Goal: Navigation & Orientation: Find specific page/section

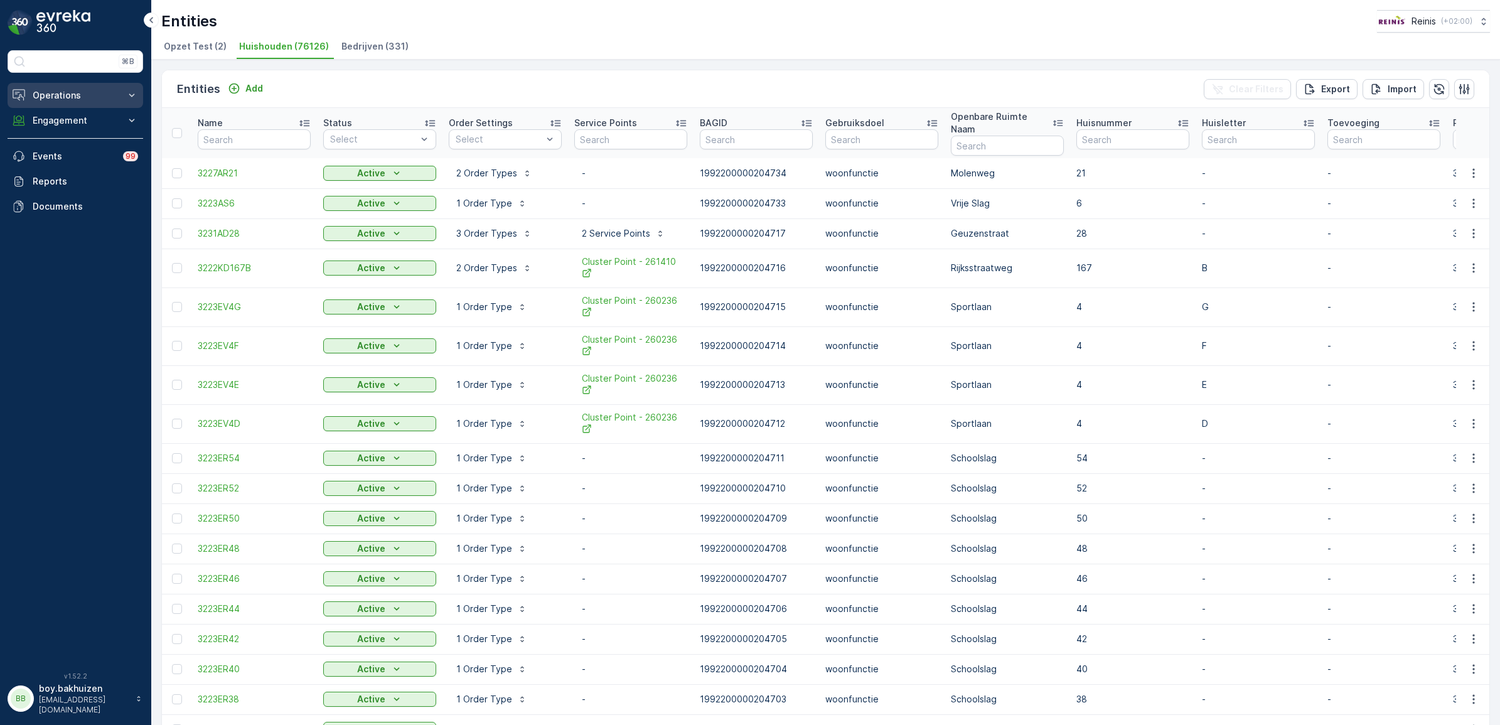
click at [41, 92] on p "Operations" at bounding box center [75, 95] width 85 height 13
click at [66, 151] on p "Routes & Tasks" at bounding box center [64, 152] width 65 height 13
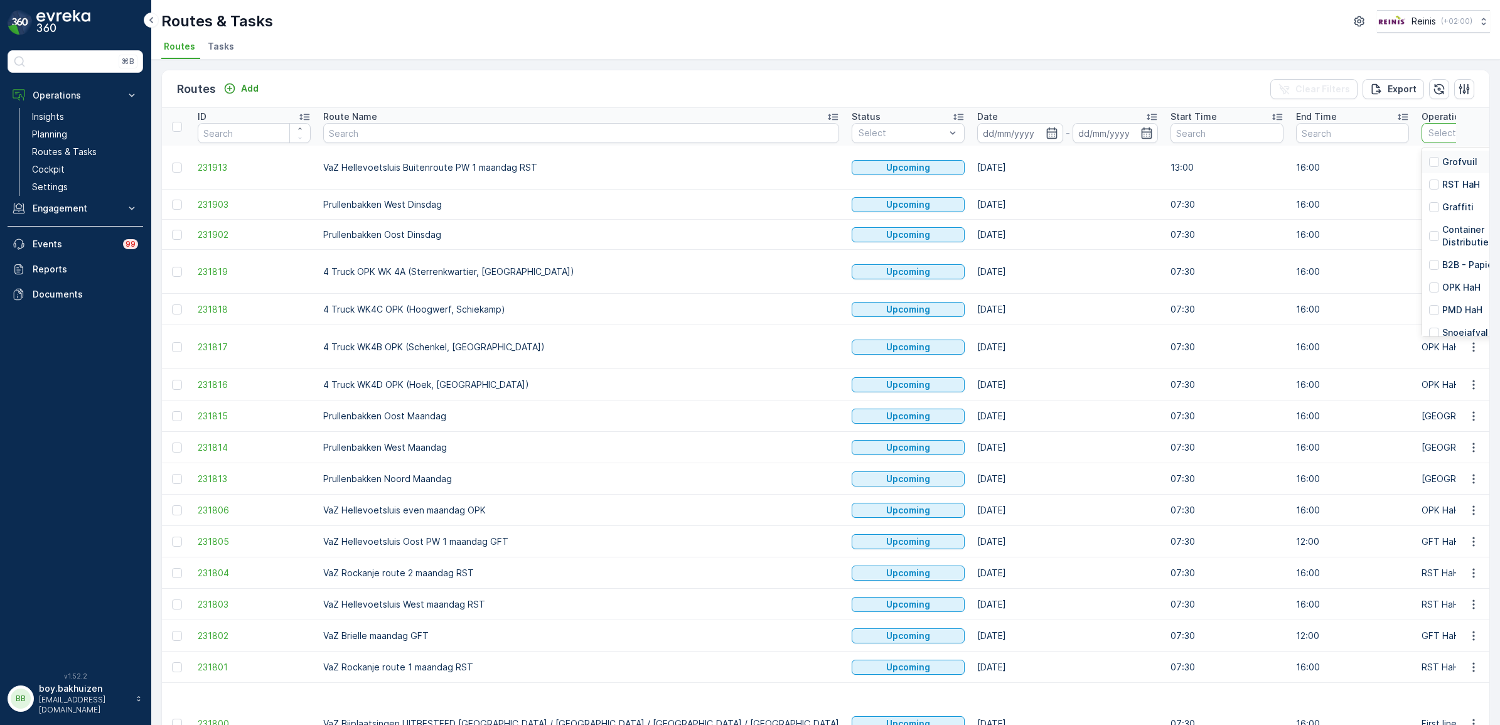
click at [1442, 161] on p "Grofvuil" at bounding box center [1459, 162] width 35 height 13
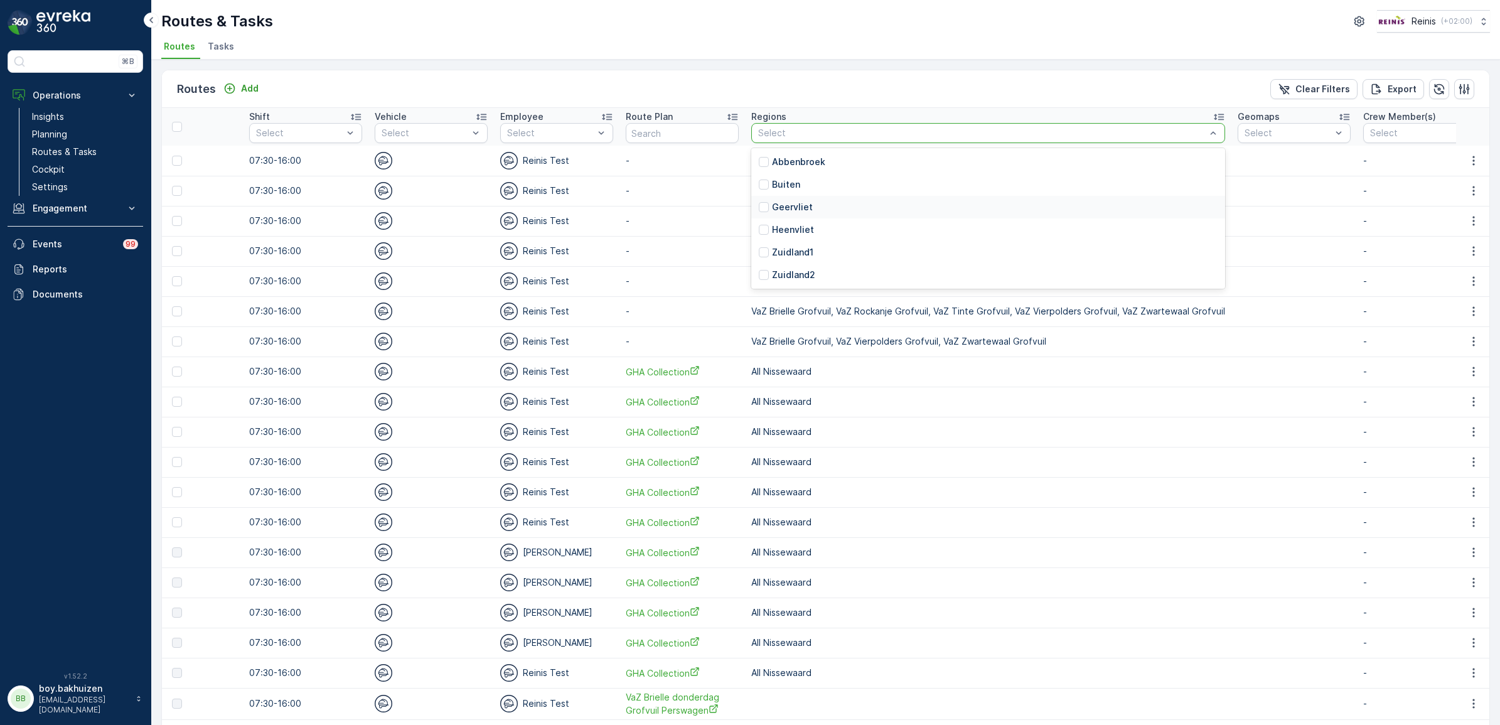
click at [788, 92] on div "Routes Add Clear Filters Export" at bounding box center [825, 89] width 1327 height 38
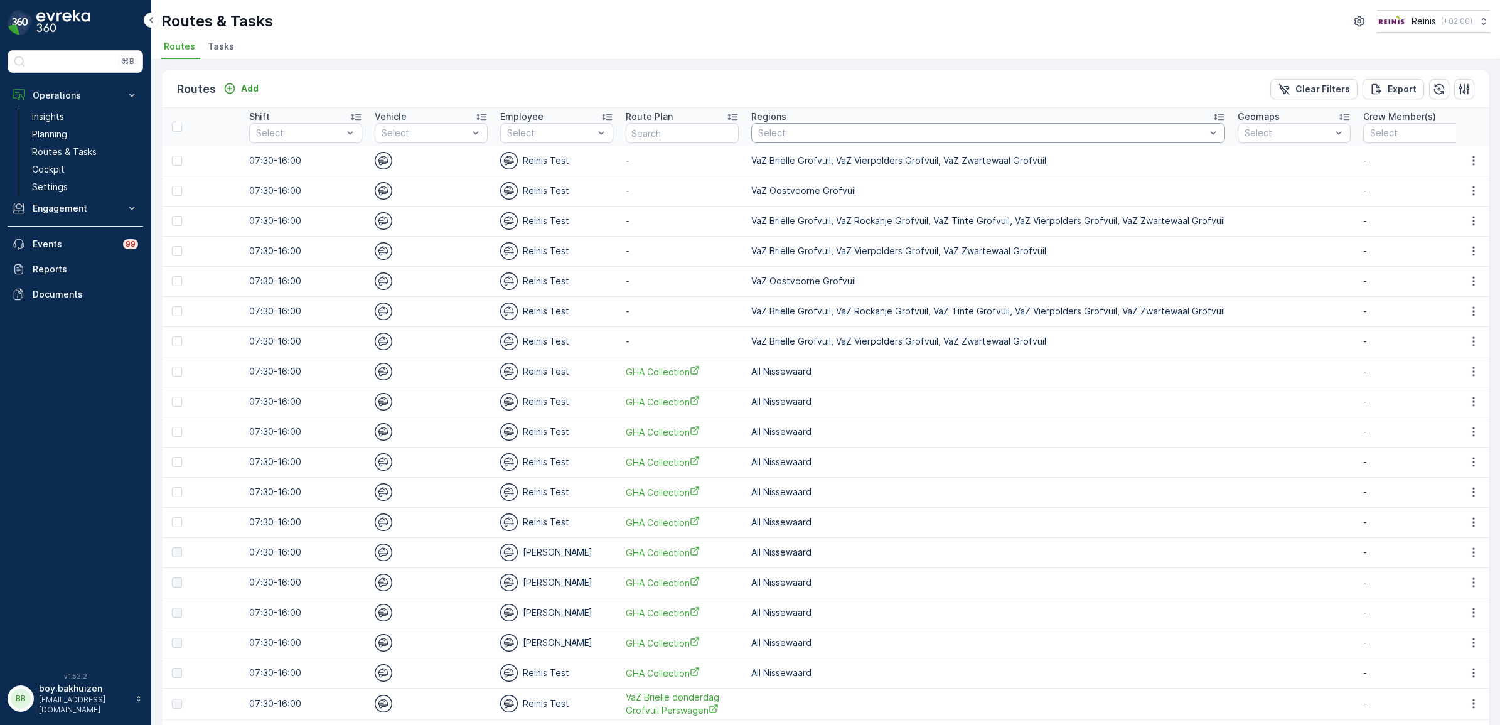
scroll to position [79, 0]
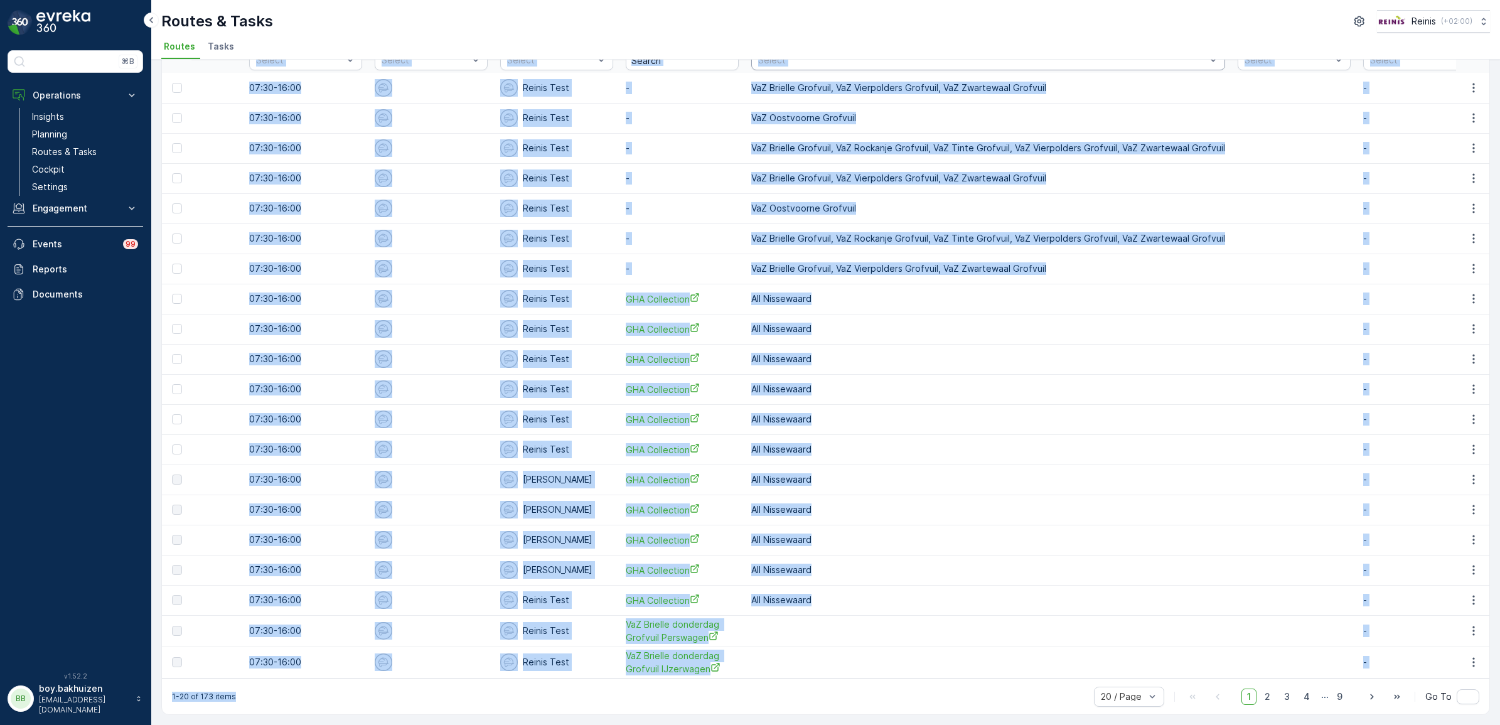
drag, startPoint x: 711, startPoint y: 675, endPoint x: 848, endPoint y: 677, distance: 136.8
click at [848, 677] on div "Routes Add Clear Filters Export ID Route Name Status Select Date - Start Time E…" at bounding box center [825, 356] width 1329 height 718
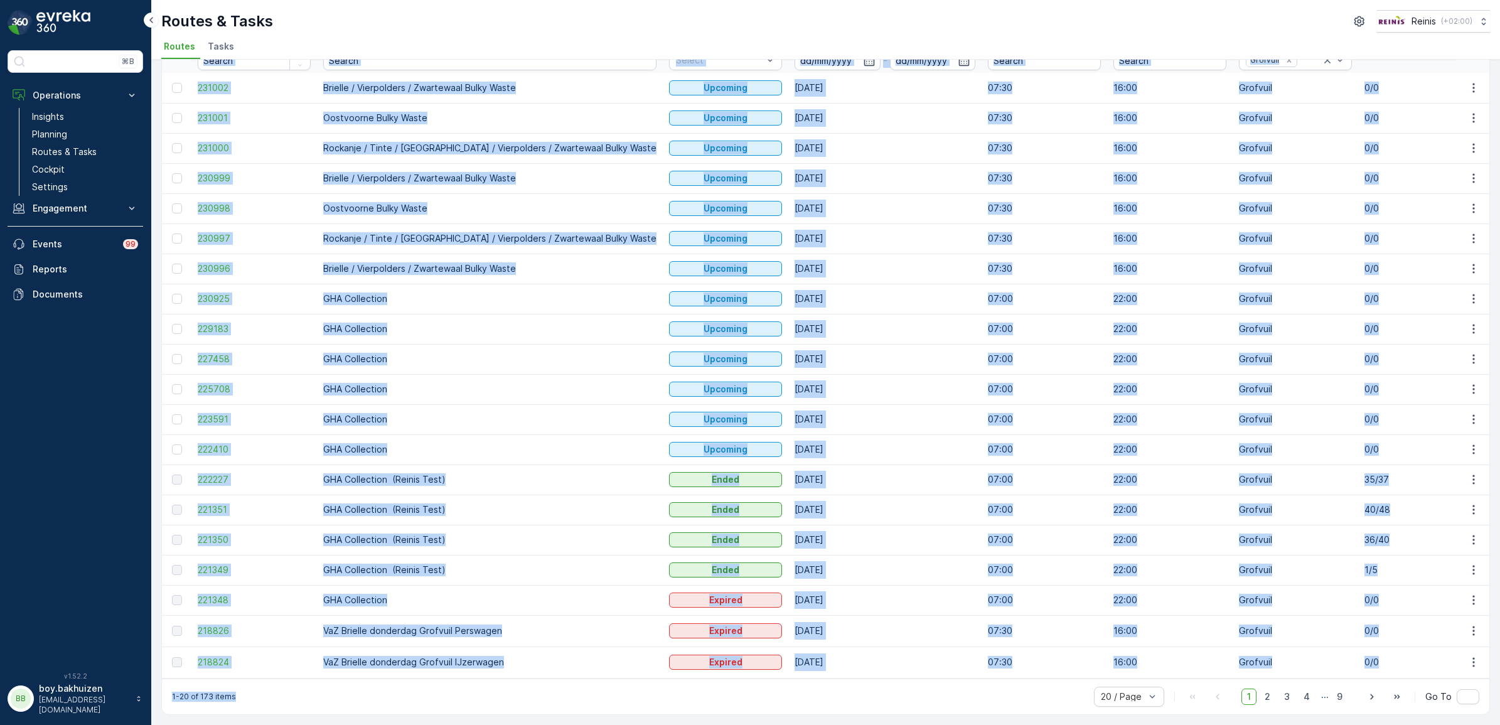
scroll to position [0, 0]
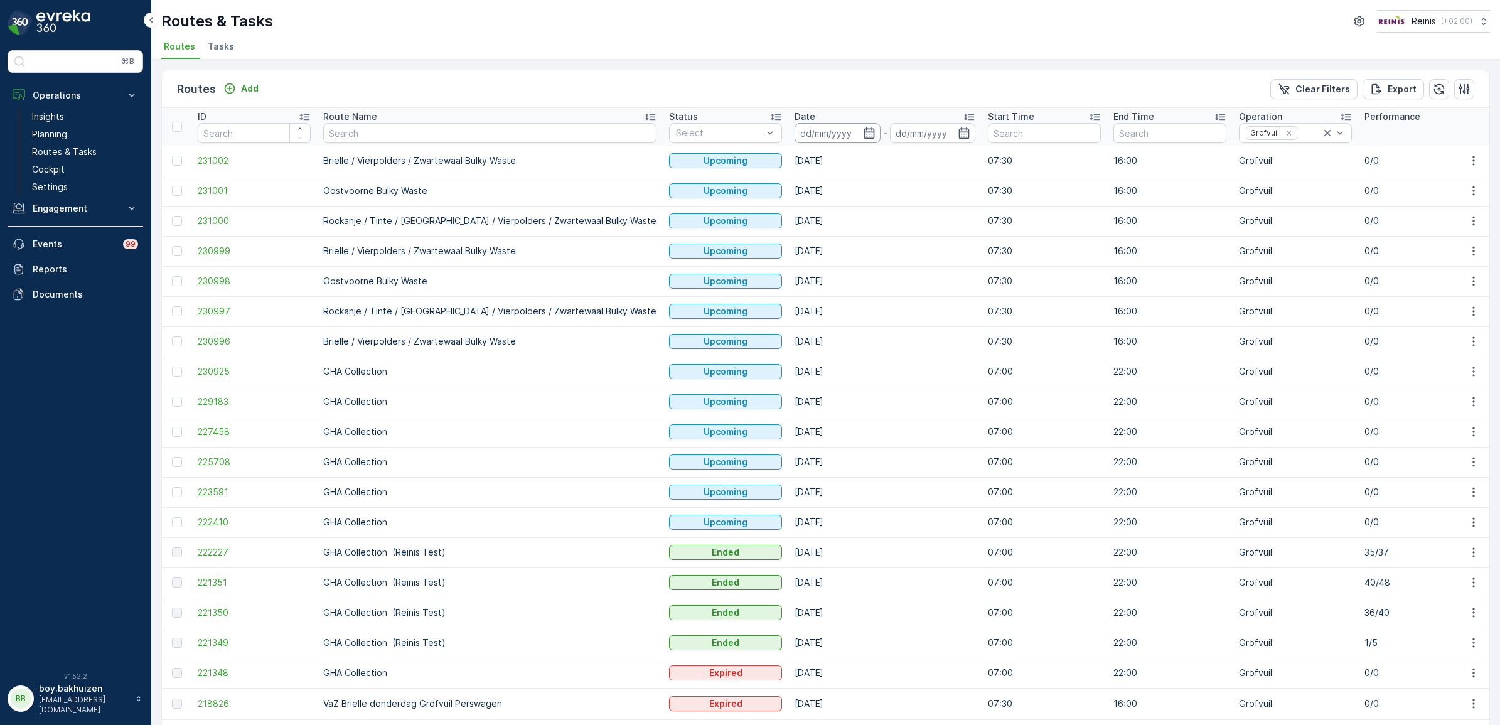
click at [795, 132] on input at bounding box center [837, 133] width 86 height 20
click at [794, 111] on div "Date" at bounding box center [884, 116] width 181 height 13
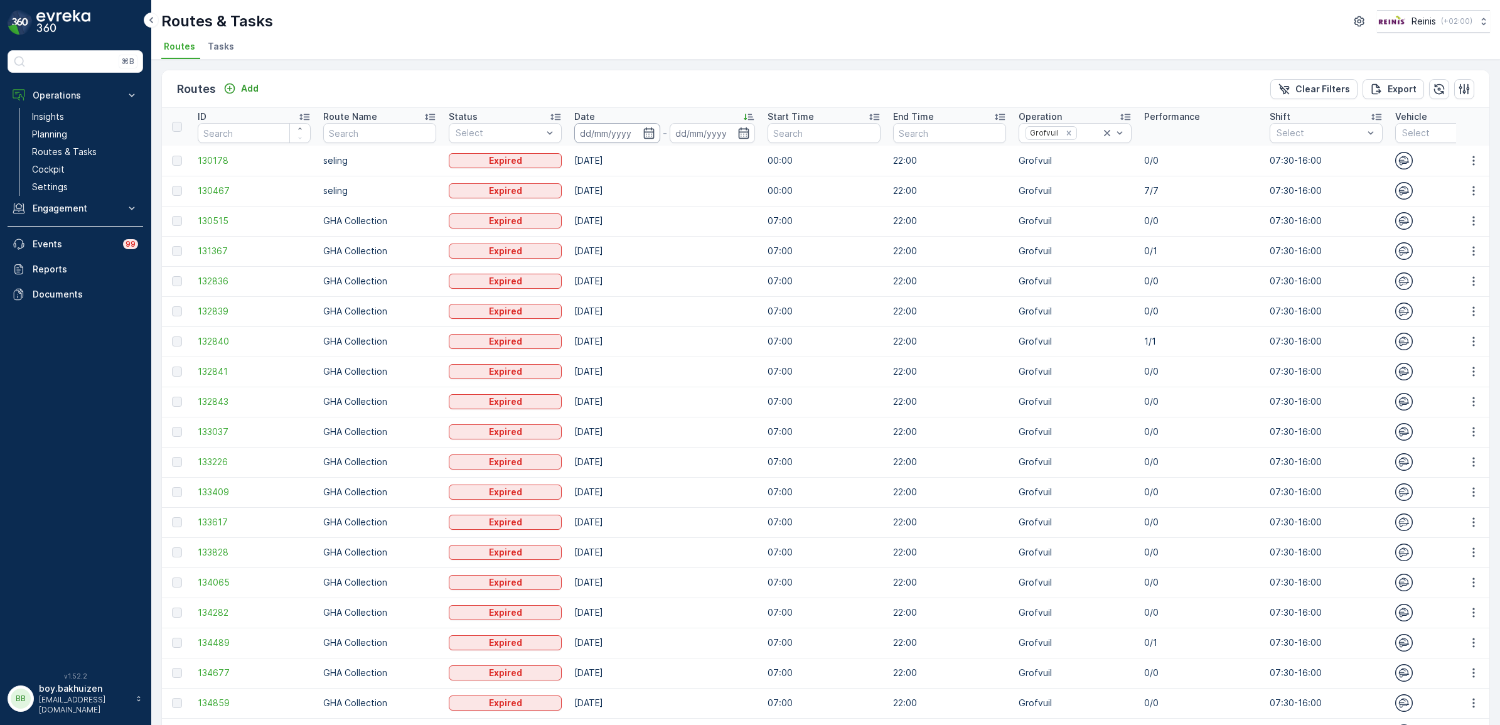
click at [579, 126] on input at bounding box center [617, 133] width 86 height 20
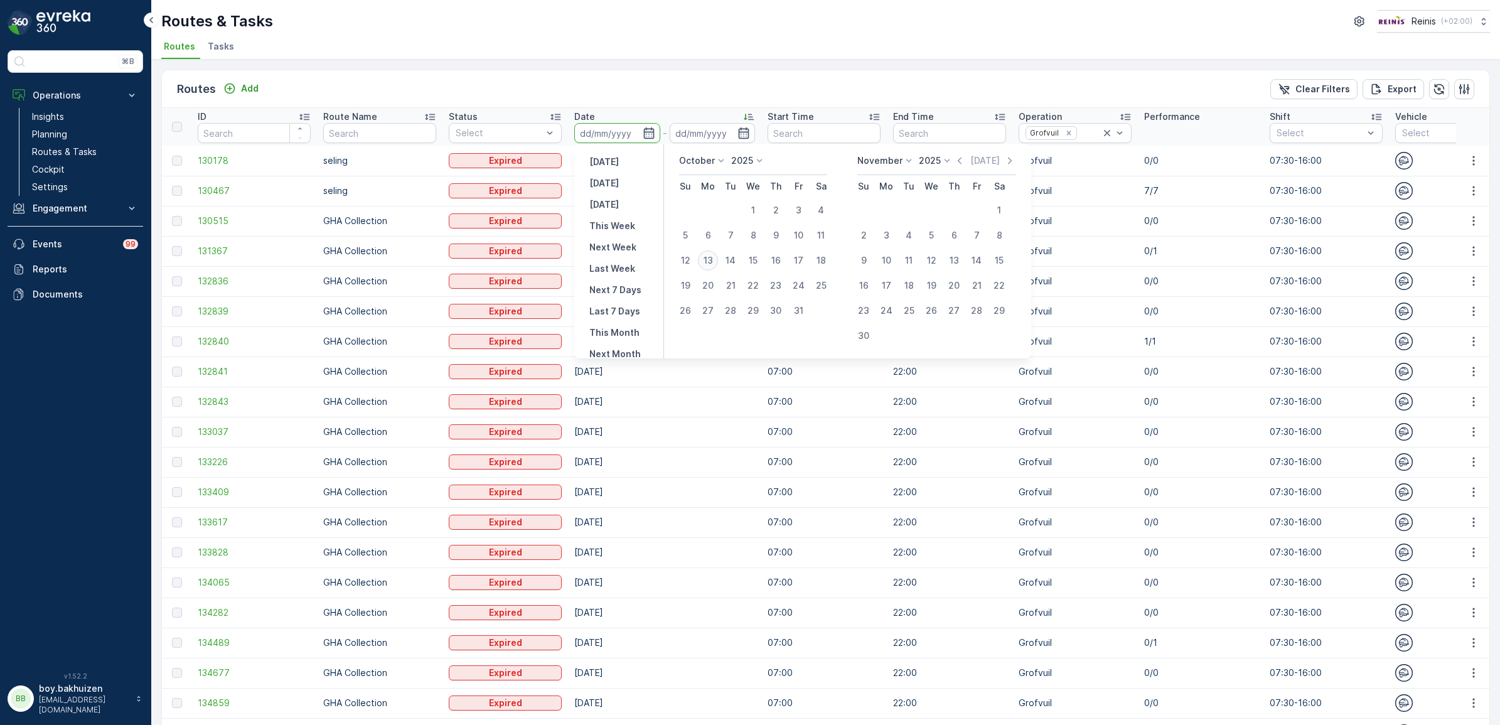
click at [706, 261] on div "13" at bounding box center [708, 260] width 20 height 20
type input "[DATE]"
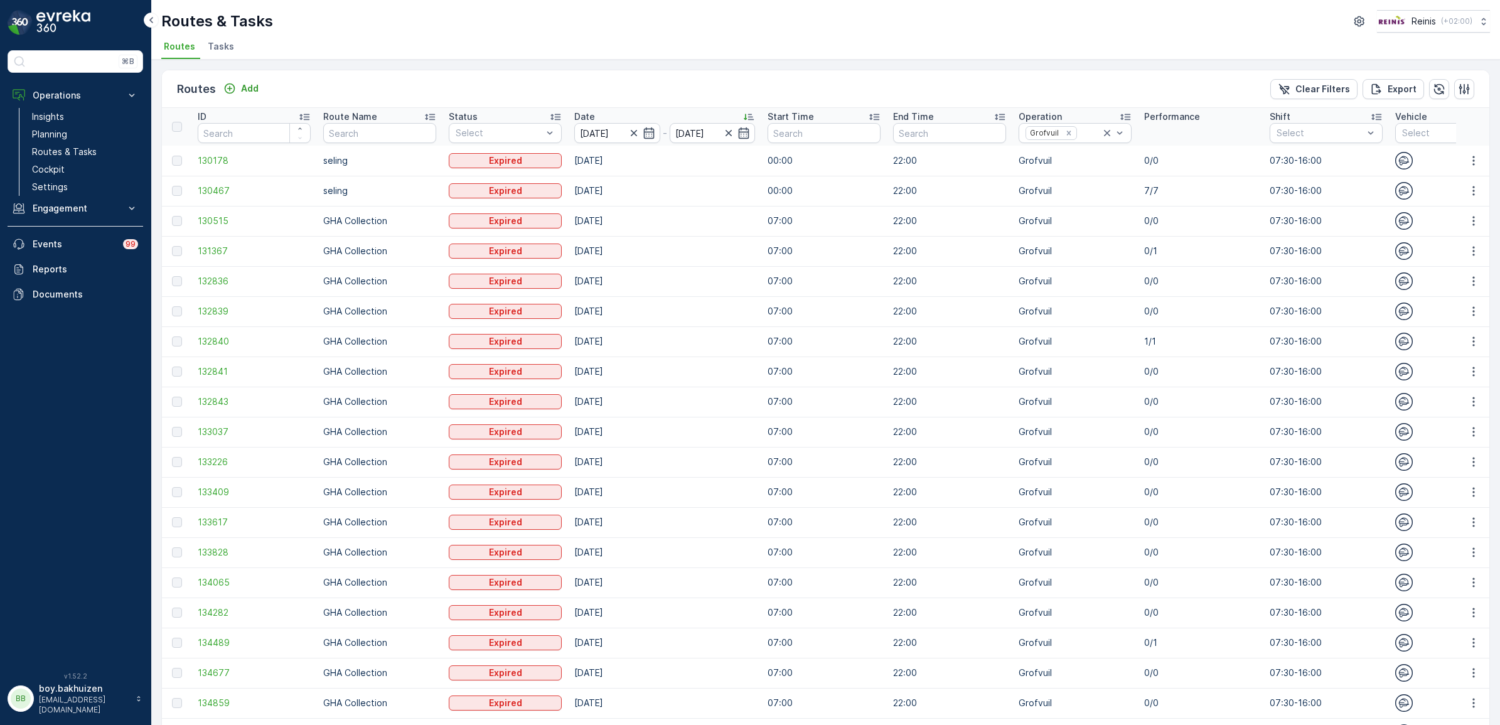
click at [711, 58] on ul "Routes Tasks" at bounding box center [820, 48] width 1319 height 21
click at [717, 56] on ul "Routes Tasks" at bounding box center [820, 48] width 1319 height 21
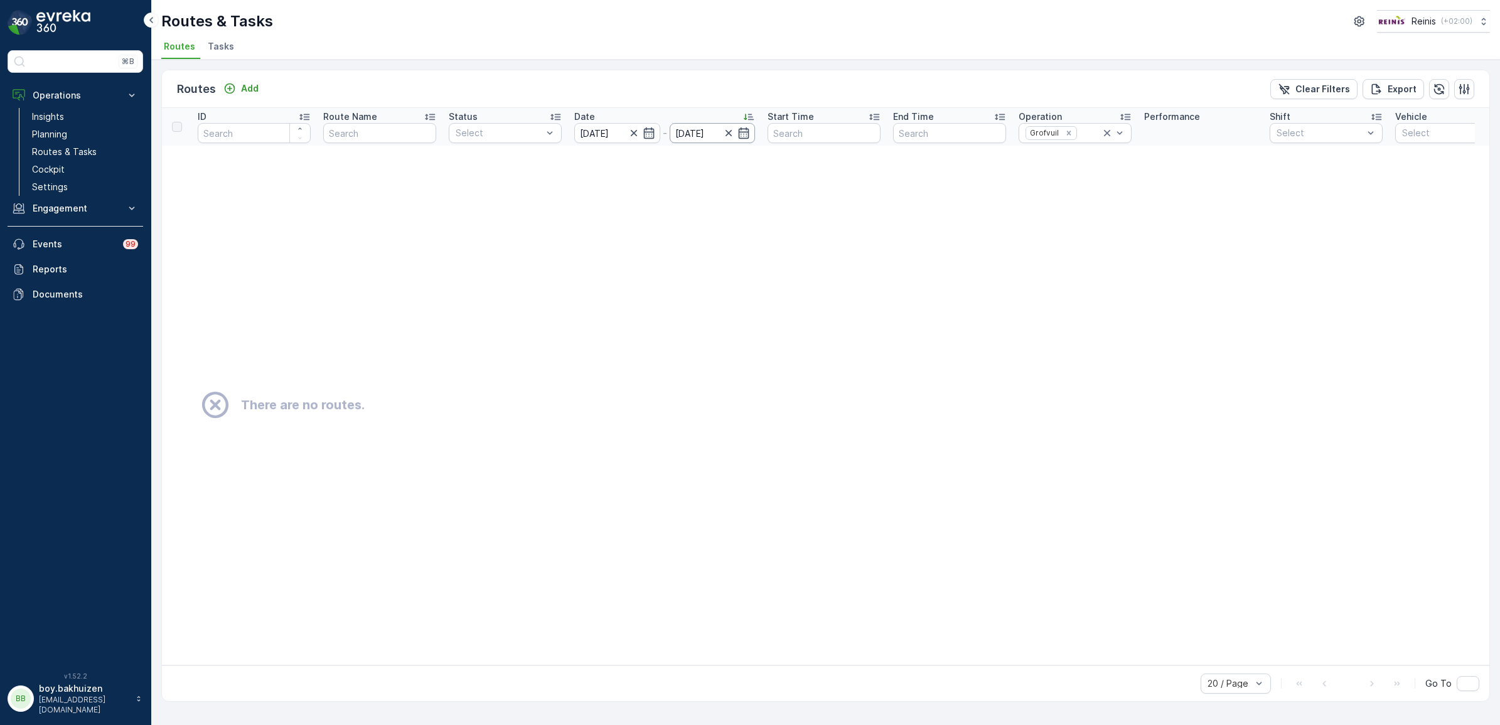
click at [720, 136] on input "[DATE]" at bounding box center [713, 133] width 86 height 20
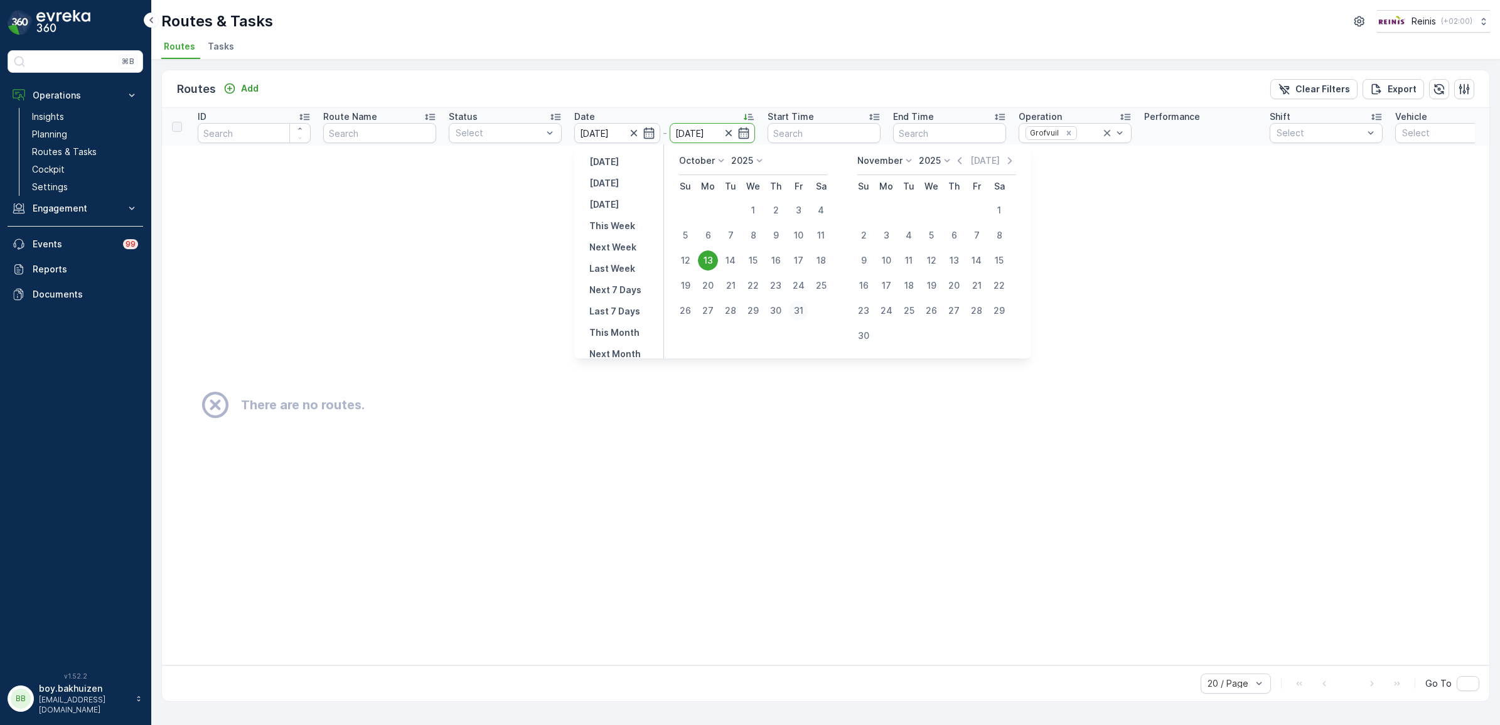
click at [800, 308] on div "31" at bounding box center [798, 311] width 20 height 20
type input "[DATE]"
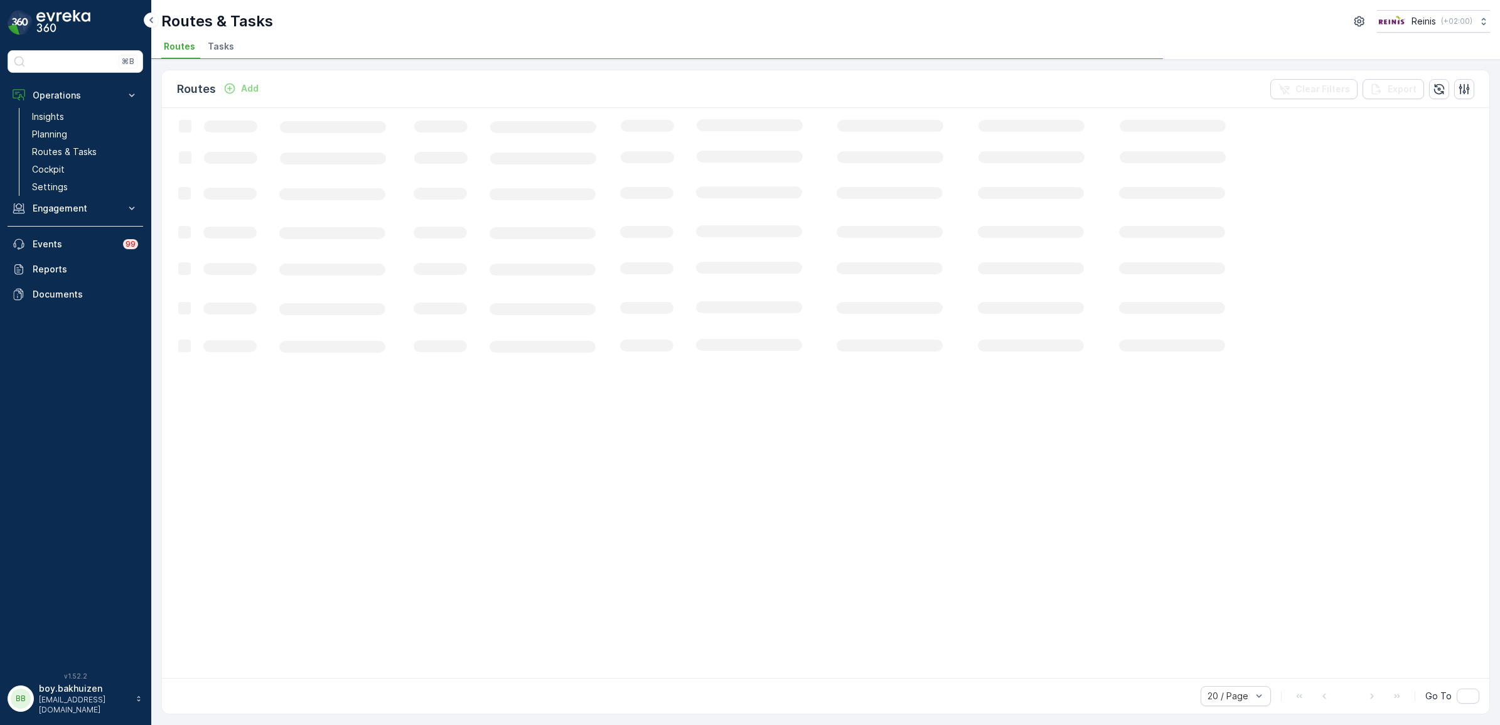
click at [707, 55] on ul "Routes Tasks" at bounding box center [820, 48] width 1319 height 21
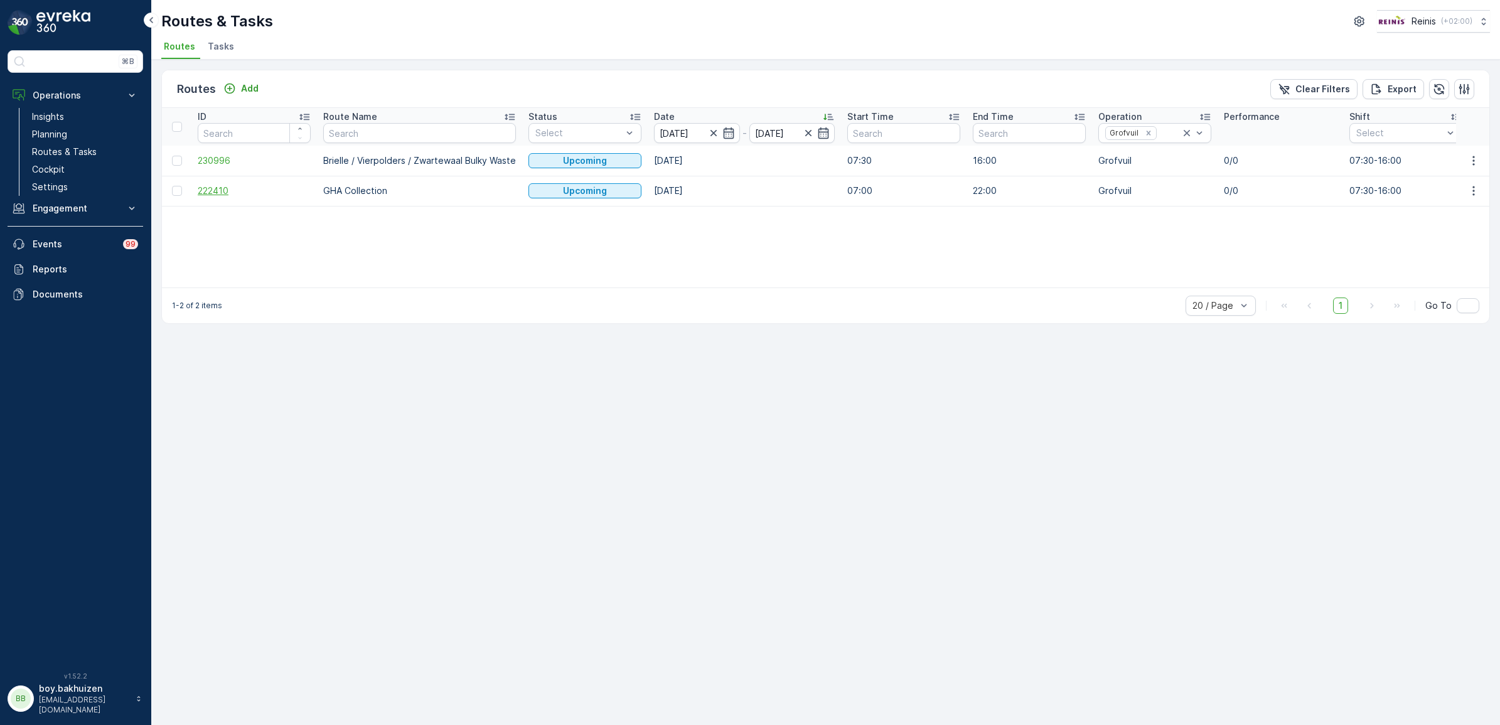
click at [213, 186] on span "222410" at bounding box center [254, 191] width 113 height 13
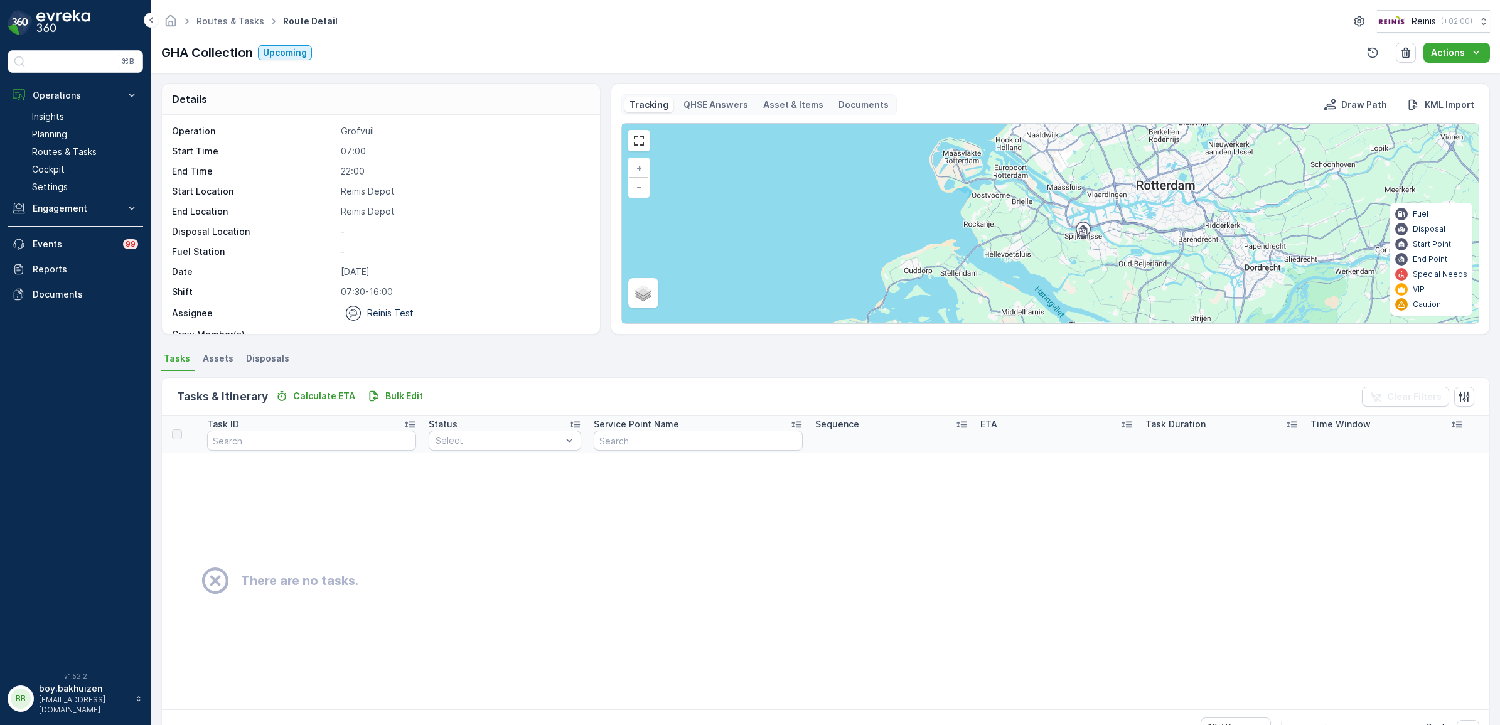
click at [261, 361] on span "Disposals" at bounding box center [267, 358] width 43 height 13
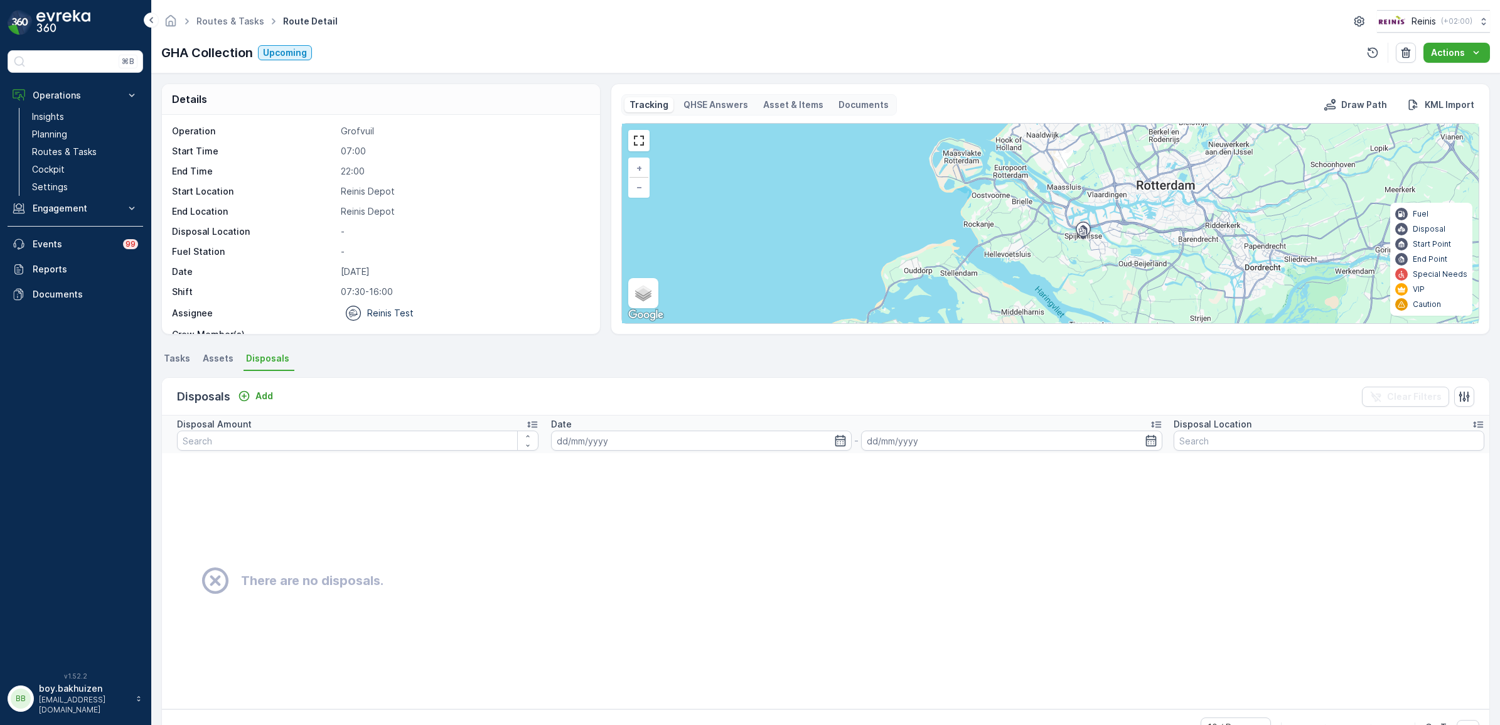
click at [220, 358] on span "Assets" at bounding box center [218, 358] width 31 height 13
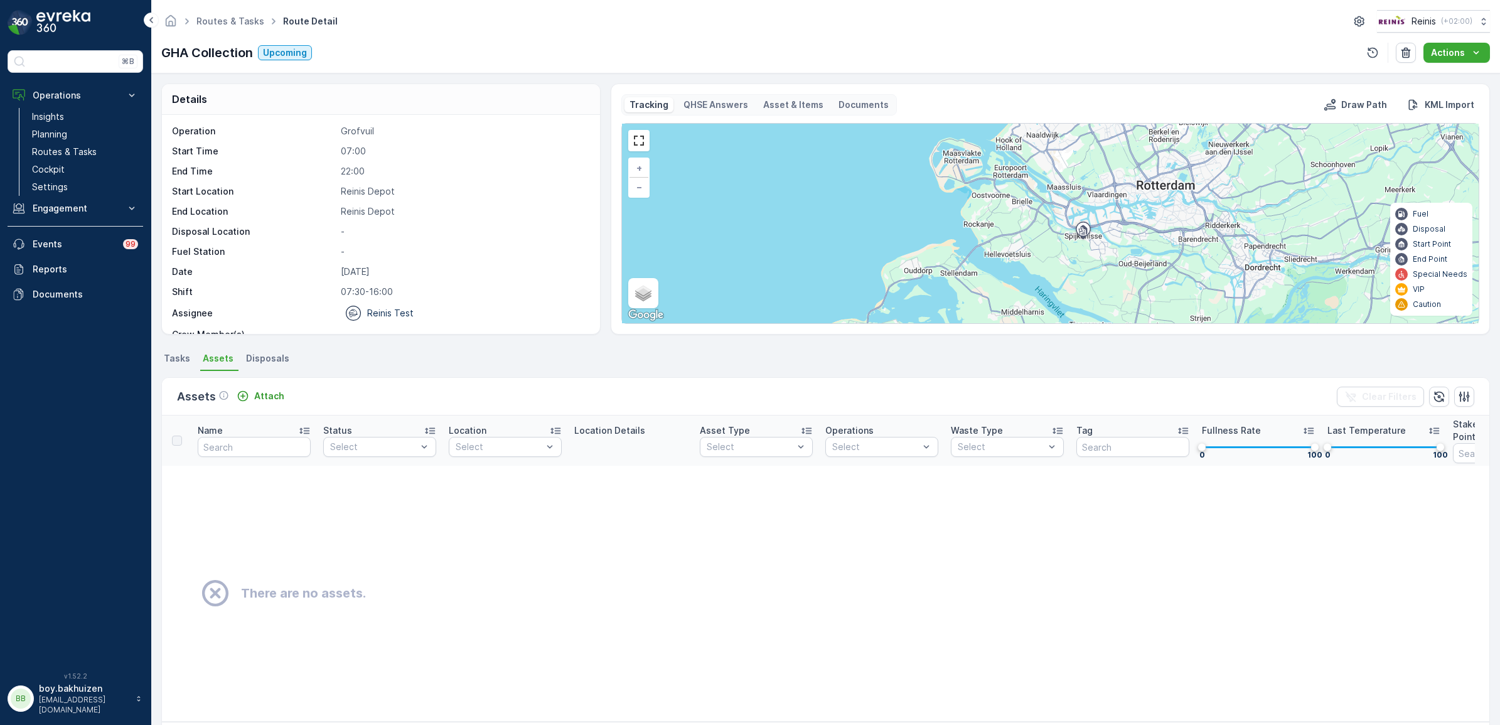
click at [170, 358] on span "Tasks" at bounding box center [177, 358] width 26 height 13
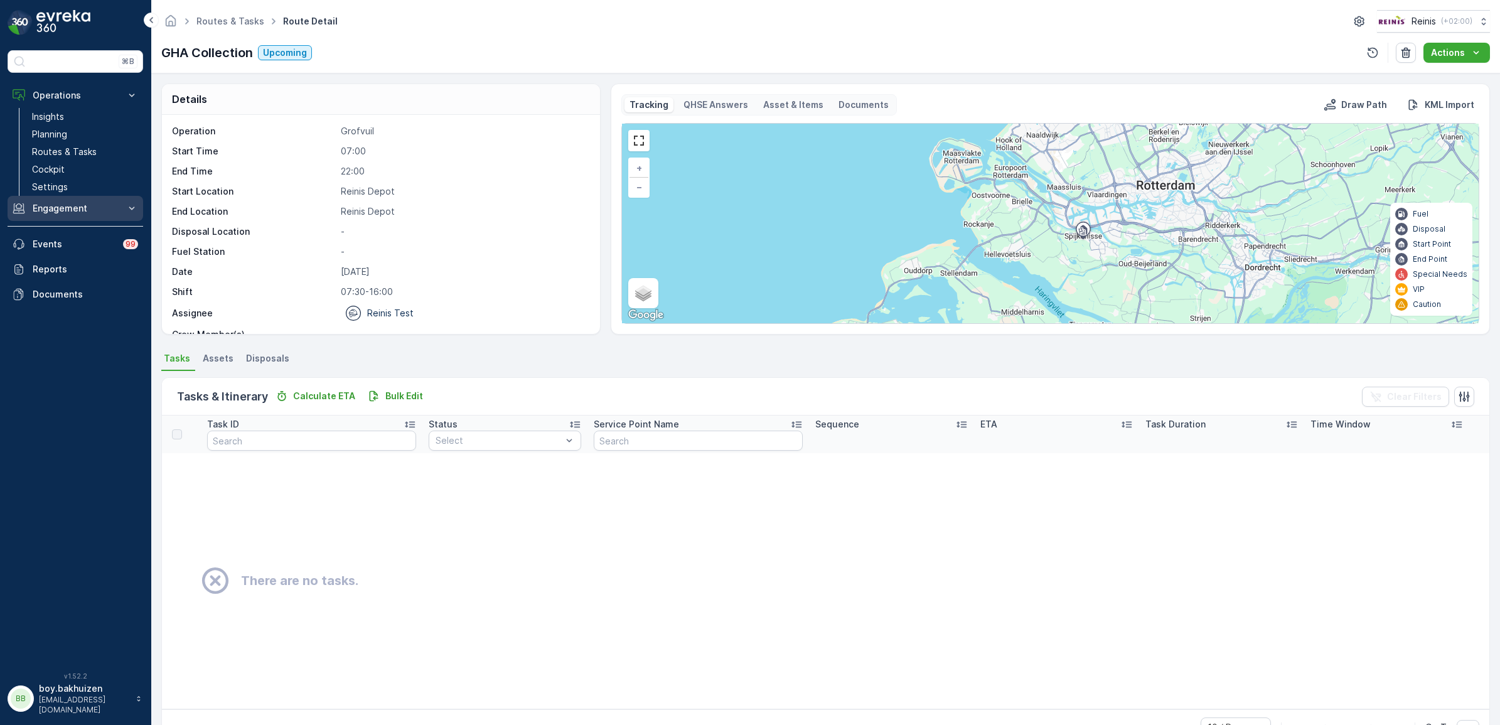
click at [57, 210] on p "Engagement" at bounding box center [75, 208] width 85 height 13
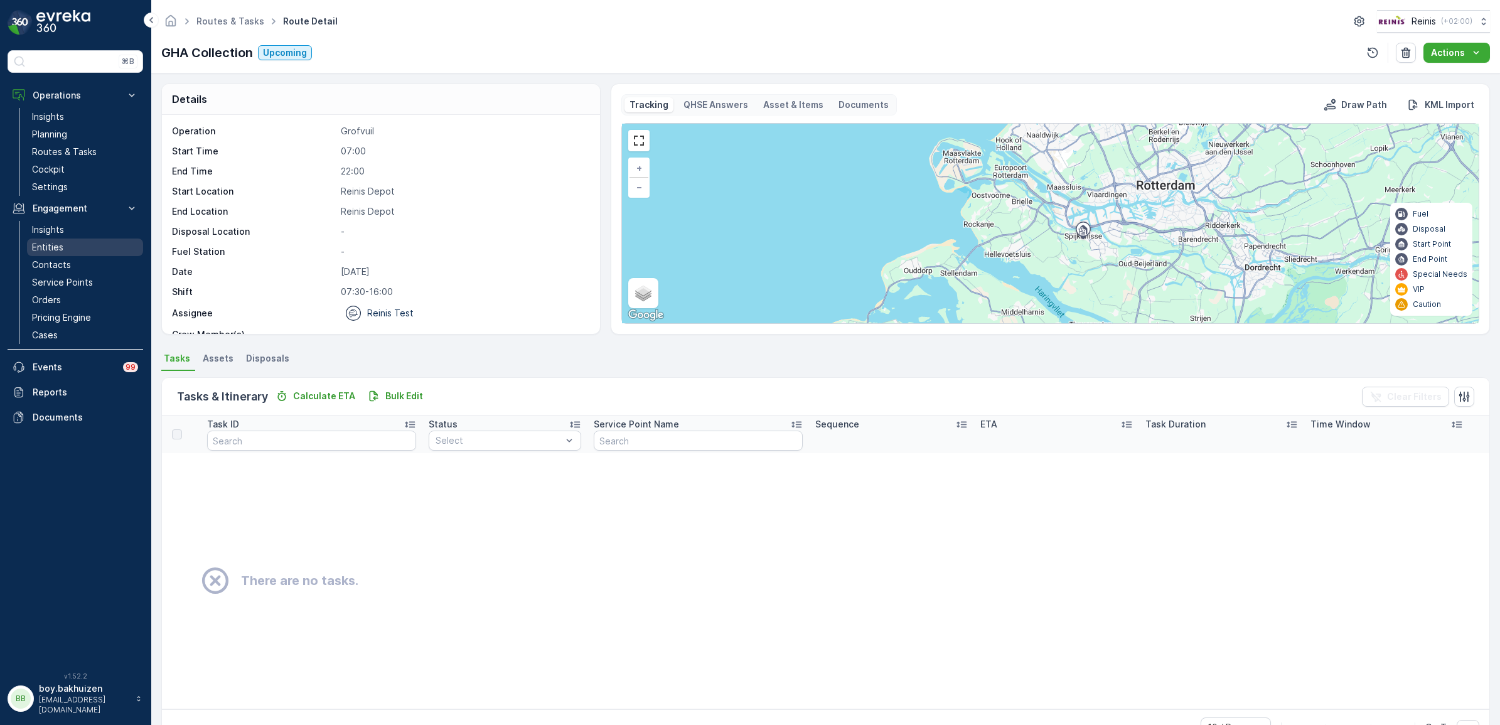
click at [55, 246] on p "Entities" at bounding box center [47, 247] width 31 height 13
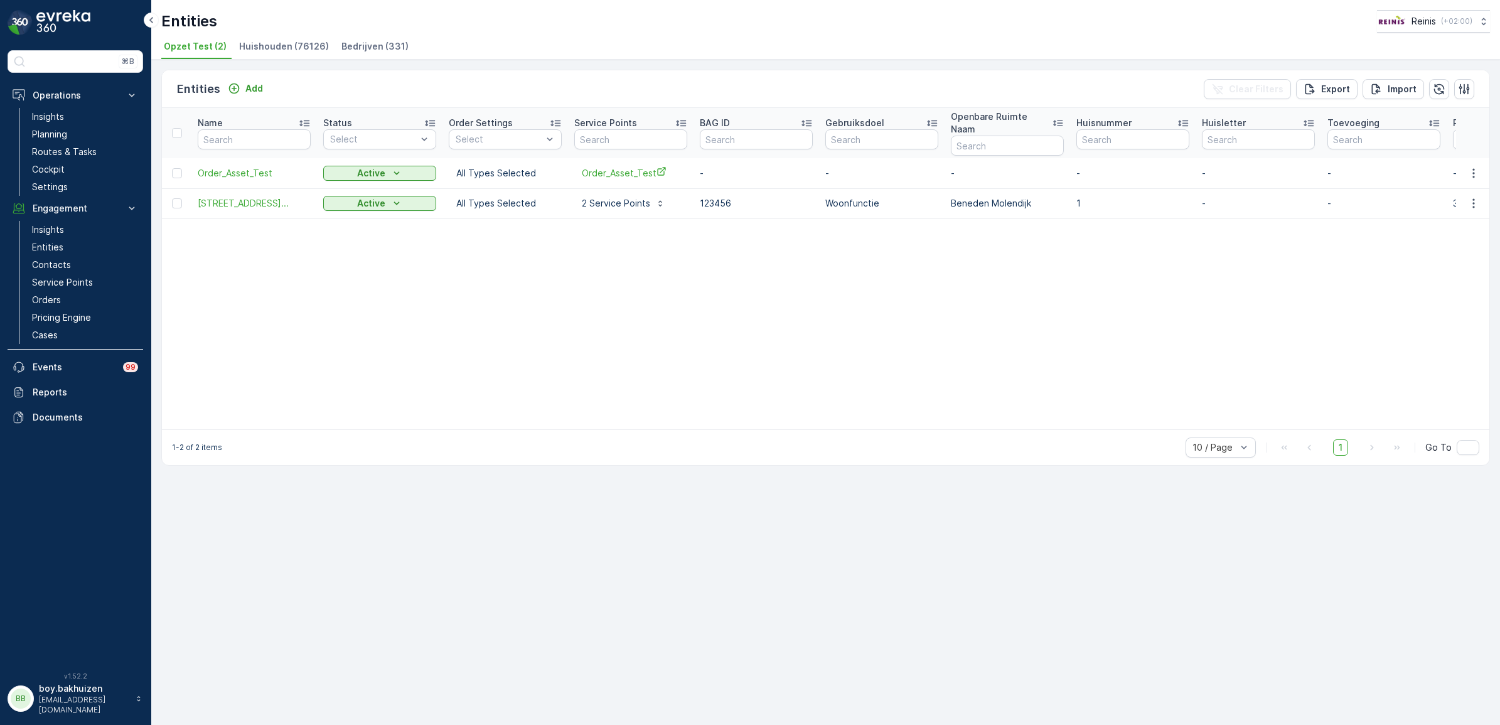
click at [292, 39] on li "Huishouden (76126)" at bounding box center [285, 48] width 97 height 21
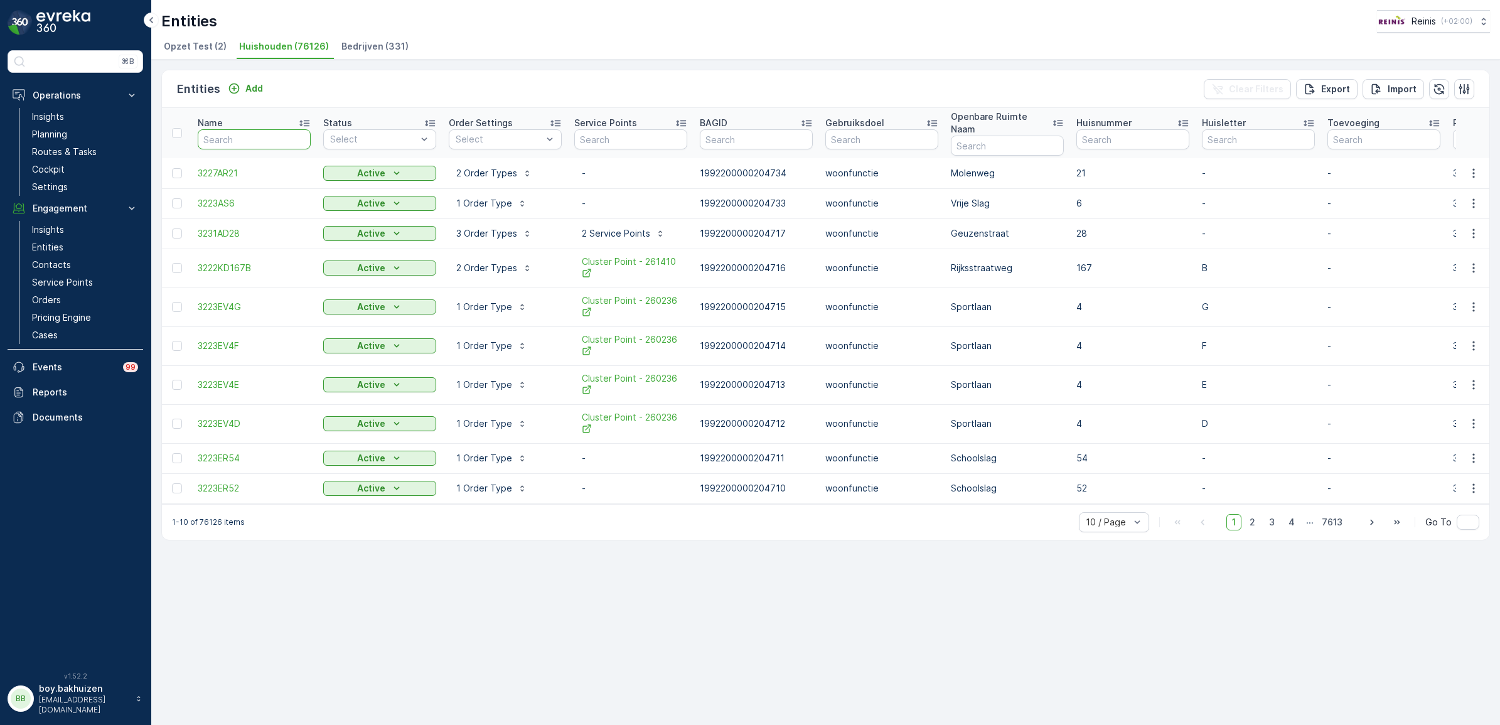
click at [251, 132] on input "text" at bounding box center [254, 139] width 113 height 20
type input "3208al"
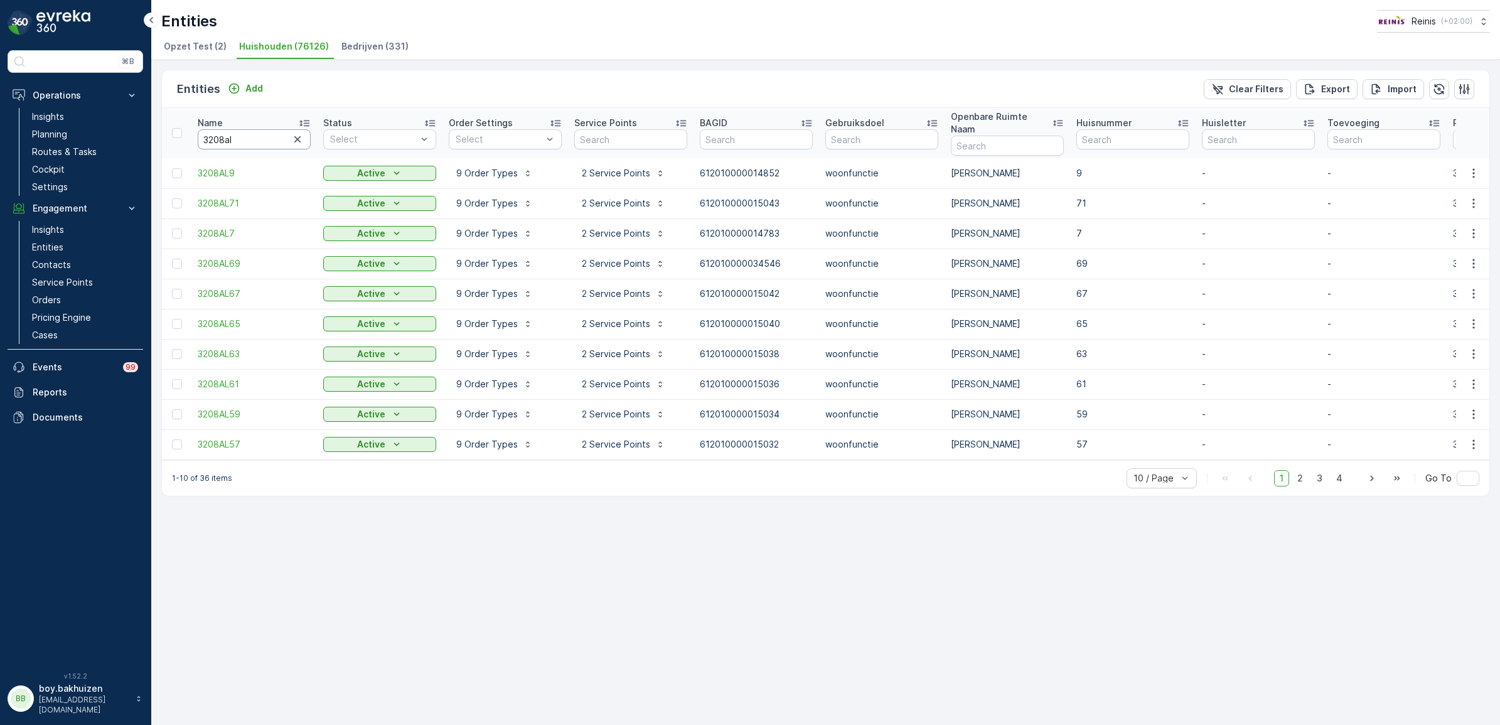
click at [251, 132] on input "3208al" at bounding box center [254, 139] width 113 height 20
type input "3208al45"
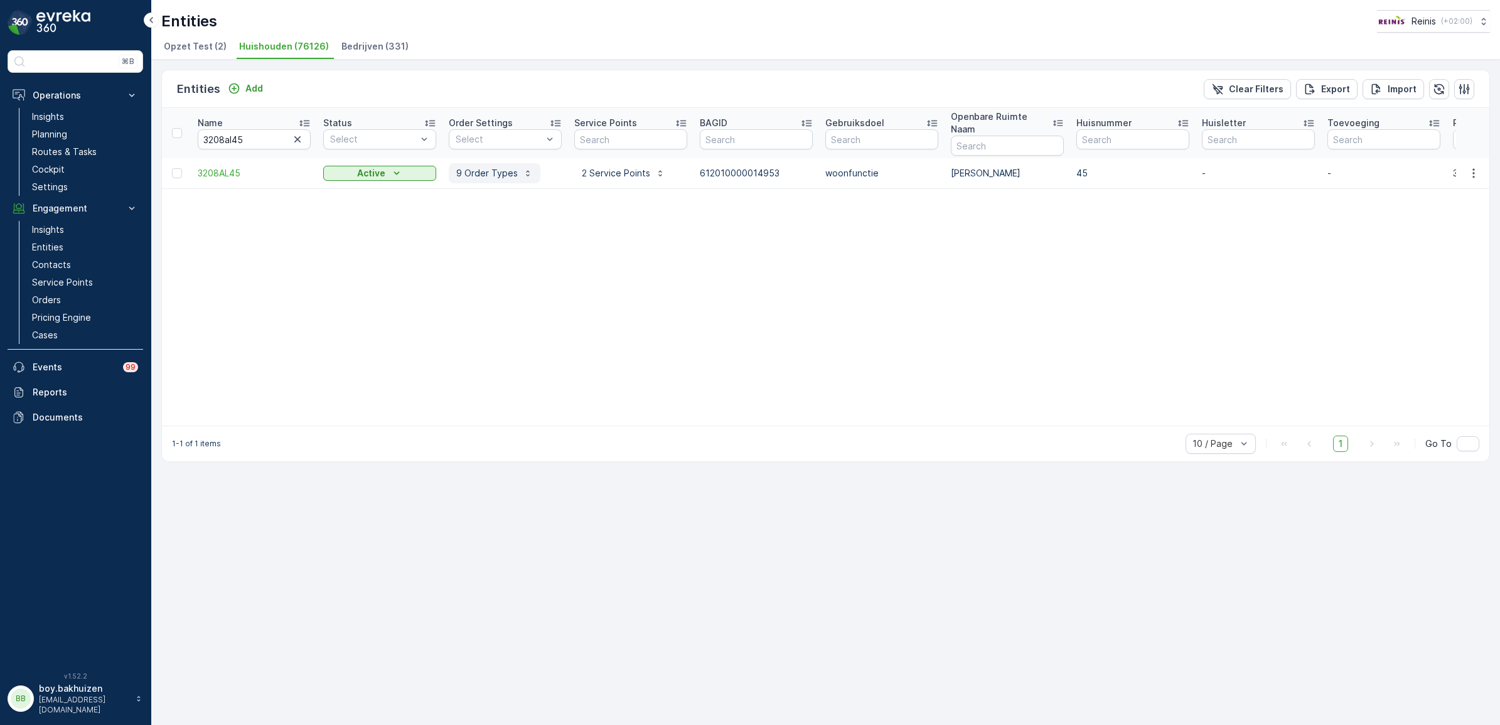
click at [503, 167] on p "9 Order Types" at bounding box center [487, 173] width 62 height 13
click at [848, 331] on table "Name 3208al45 Status Select Order Settings Select Service Points BAGID Gebruiks…" at bounding box center [1391, 267] width 2458 height 318
click at [614, 167] on p "2 Service Points" at bounding box center [616, 173] width 68 height 13
click at [957, 309] on table "Name 3208al45 Status Select Order Settings Select Service Points BAGID Gebruiks…" at bounding box center [1391, 267] width 2458 height 318
click at [75, 149] on p "Routes & Tasks" at bounding box center [64, 152] width 65 height 13
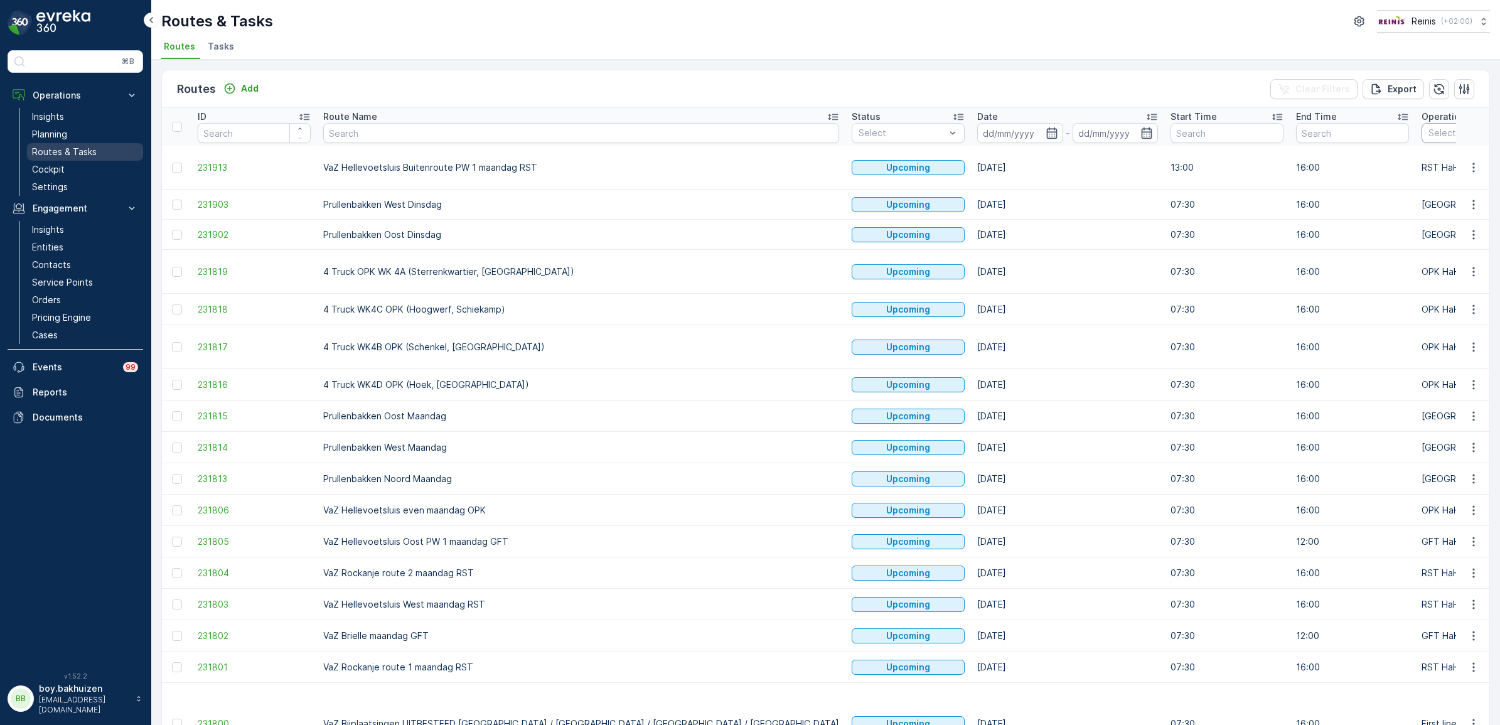
click at [57, 149] on p "Routes & Tasks" at bounding box center [64, 152] width 65 height 13
click at [1421, 141] on div "Select" at bounding box center [1477, 133] width 113 height 20
click at [1442, 205] on p "Grofvuil" at bounding box center [1459, 210] width 35 height 13
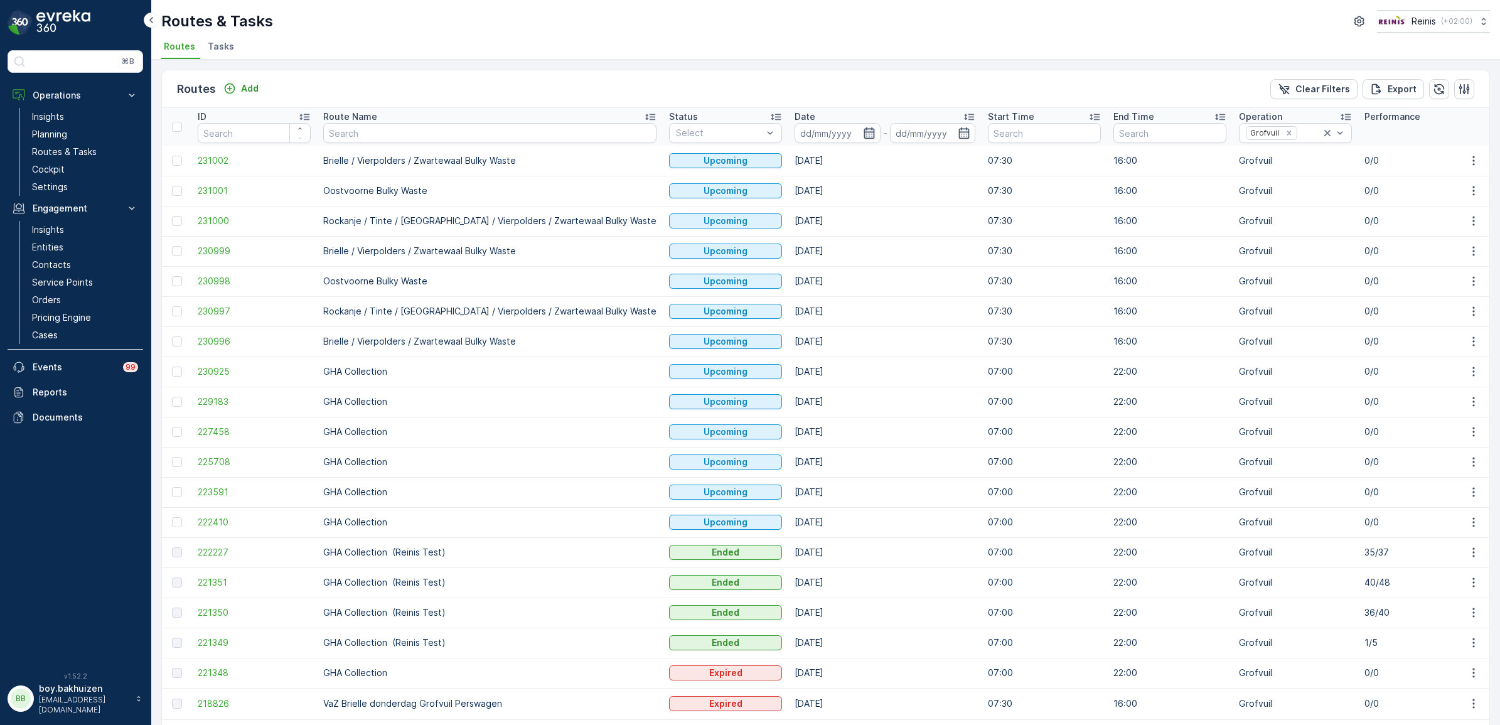
click at [863, 127] on icon "button" at bounding box center [869, 133] width 13 height 13
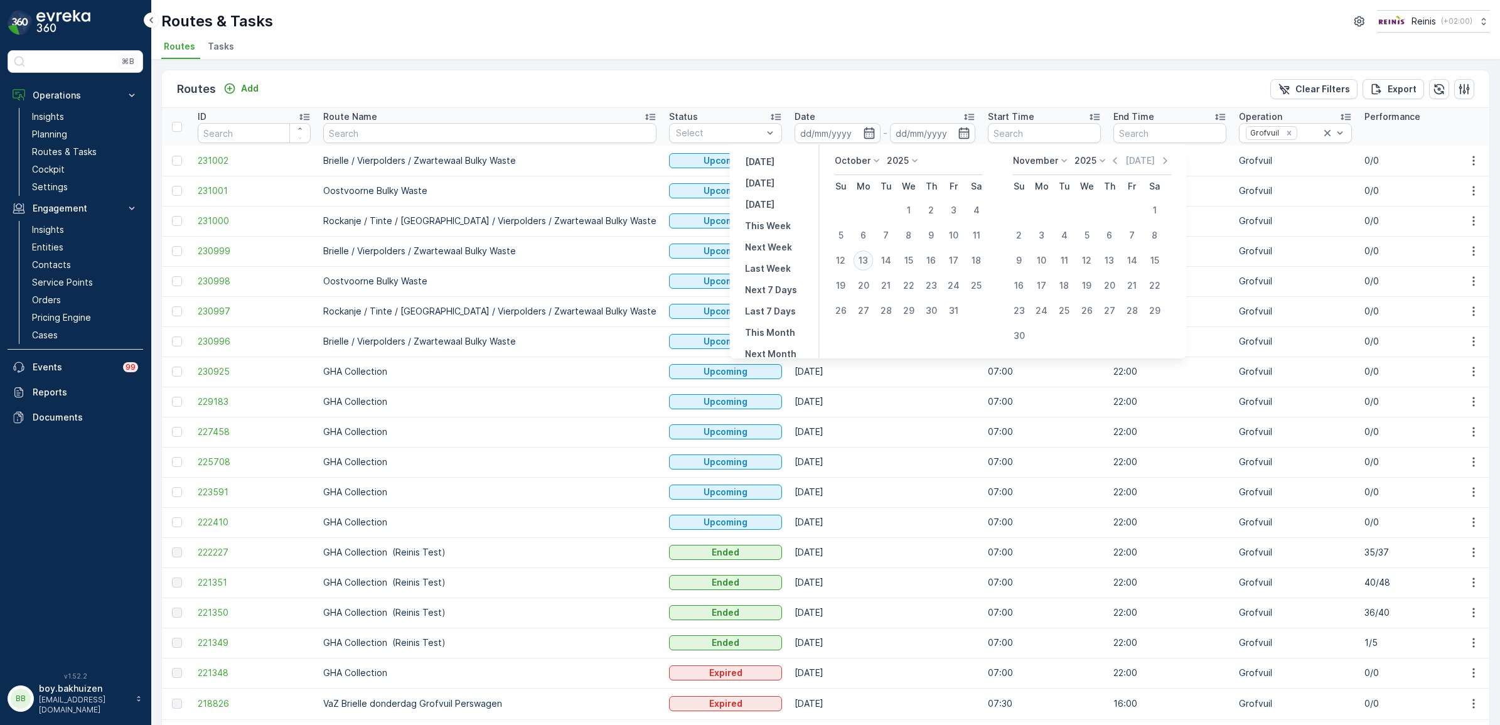
click at [860, 261] on div "13" at bounding box center [863, 260] width 20 height 20
type input "[DATE]"
click at [954, 311] on div "31" at bounding box center [954, 311] width 20 height 20
type input "[DATE]"
click at [867, 259] on div "13" at bounding box center [863, 260] width 20 height 20
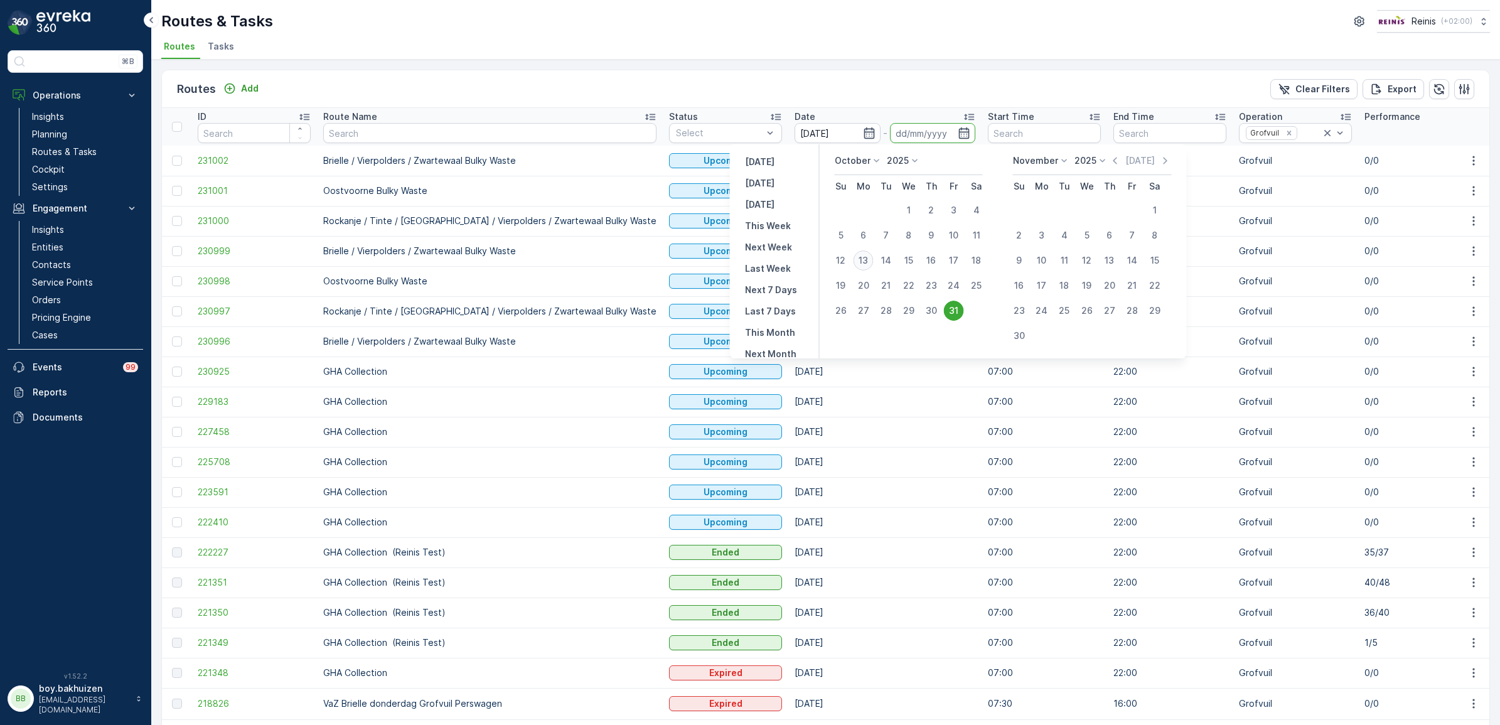
type input "[DATE]"
click at [955, 308] on div "31" at bounding box center [954, 311] width 20 height 20
type input "[DATE]"
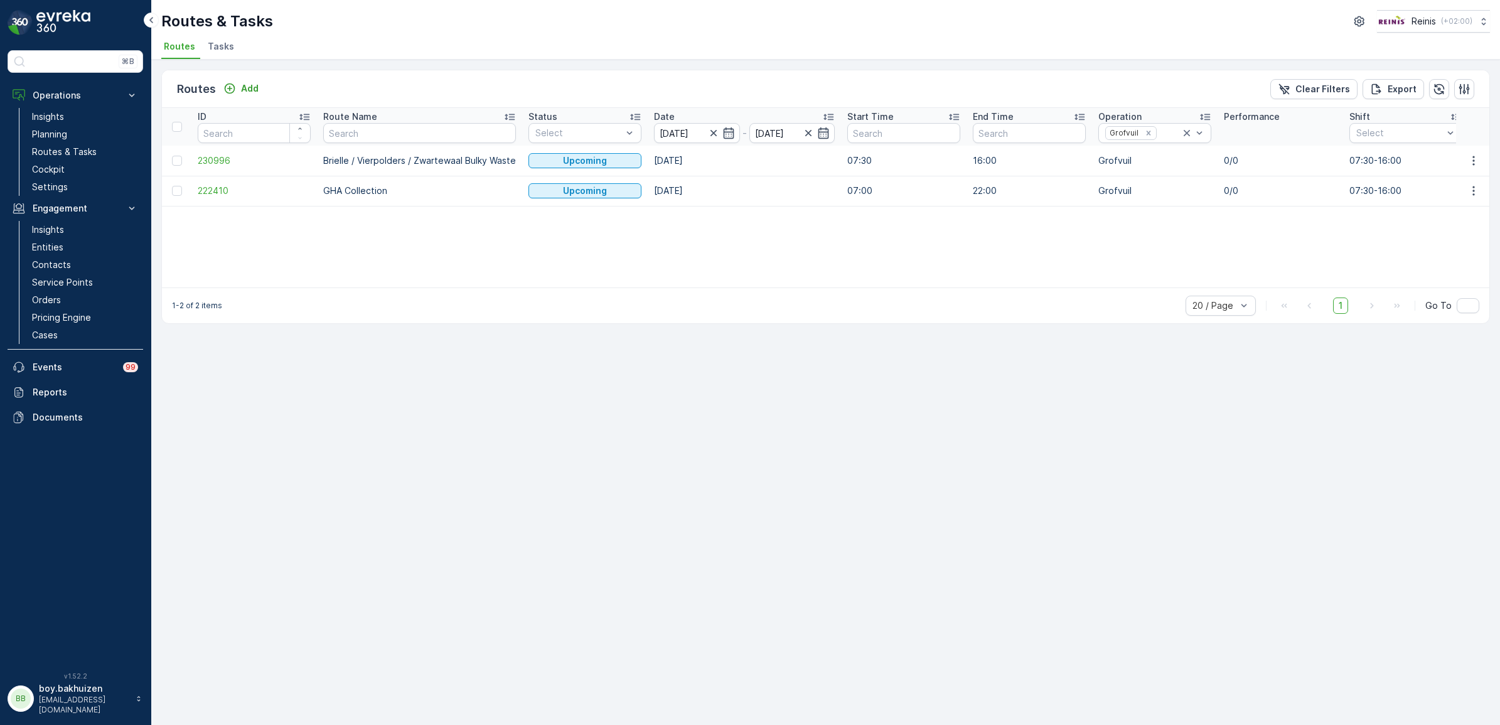
drag, startPoint x: 213, startPoint y: 187, endPoint x: 201, endPoint y: 203, distance: 19.7
click at [191, 215] on div "ID Route Name Status Select Date [DATE] - [DATE] Start Time End Time Operation …" at bounding box center [825, 197] width 1327 height 179
click at [215, 189] on span "222410" at bounding box center [254, 191] width 113 height 13
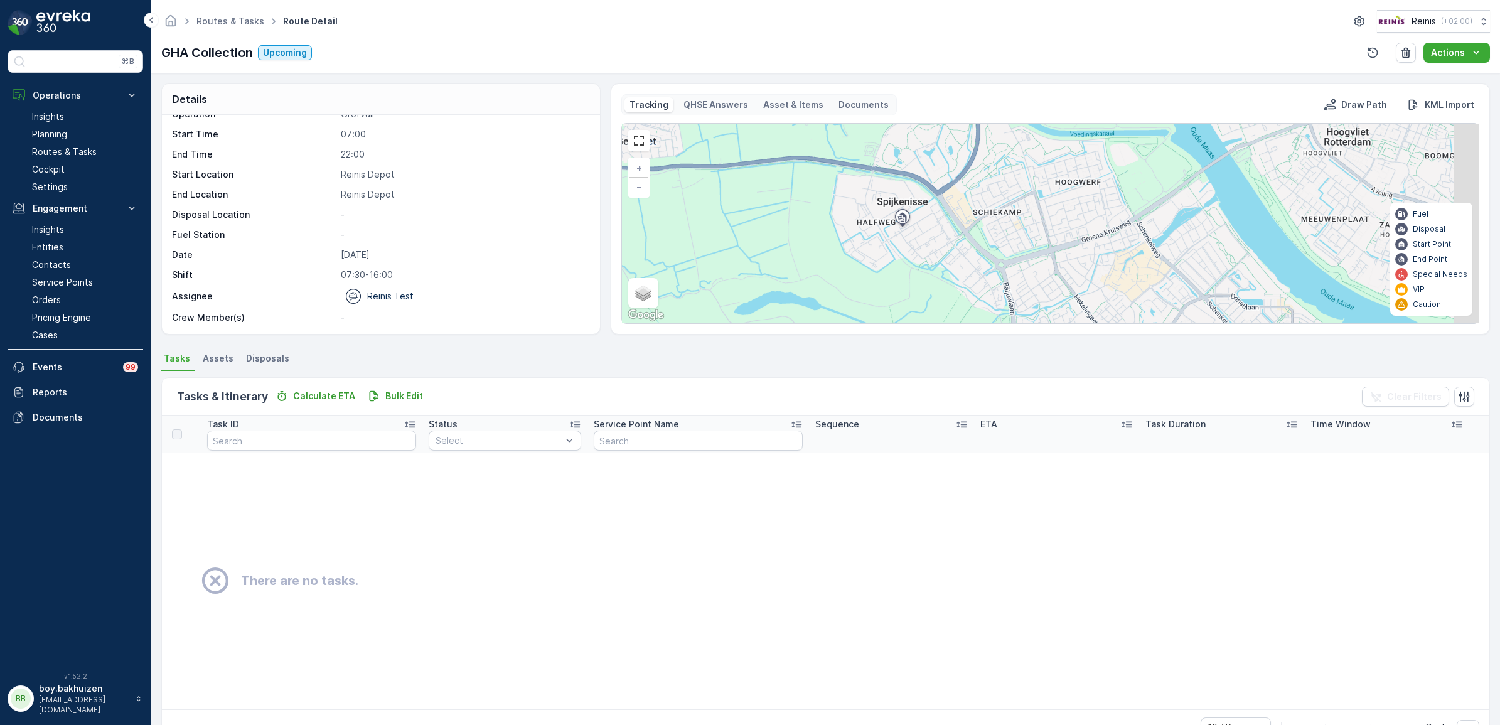
drag, startPoint x: 1044, startPoint y: 252, endPoint x: 884, endPoint y: 292, distance: 165.0
click at [884, 292] on div "+ − Satellite Roadmap Terrain Hybrid Leaflet Keyboard shortcuts Map Data Map da…" at bounding box center [1050, 224] width 857 height 200
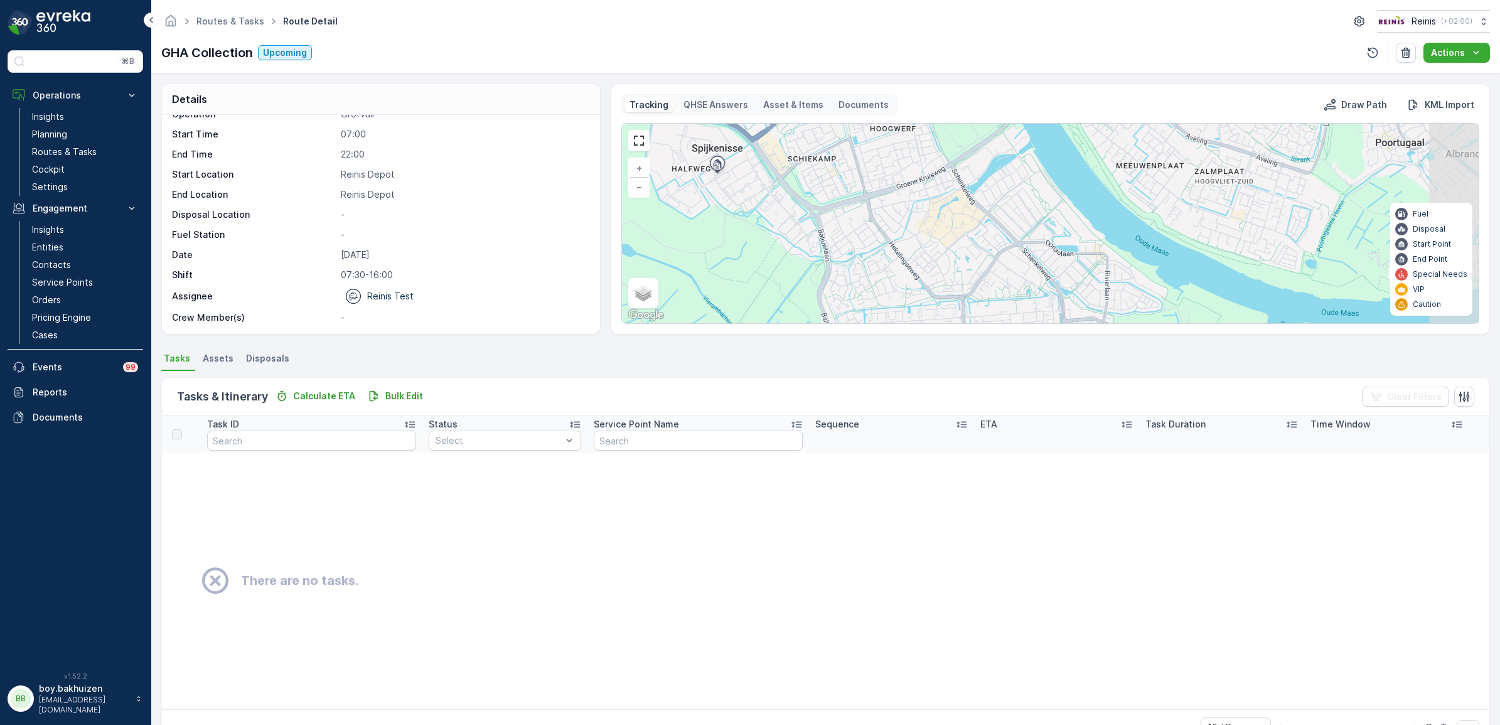
drag, startPoint x: 909, startPoint y: 256, endPoint x: 757, endPoint y: 193, distance: 163.7
click at [757, 193] on div "+ − Satellite Roadmap Terrain Hybrid Leaflet Keyboard shortcuts Map Data Map da…" at bounding box center [1050, 224] width 857 height 200
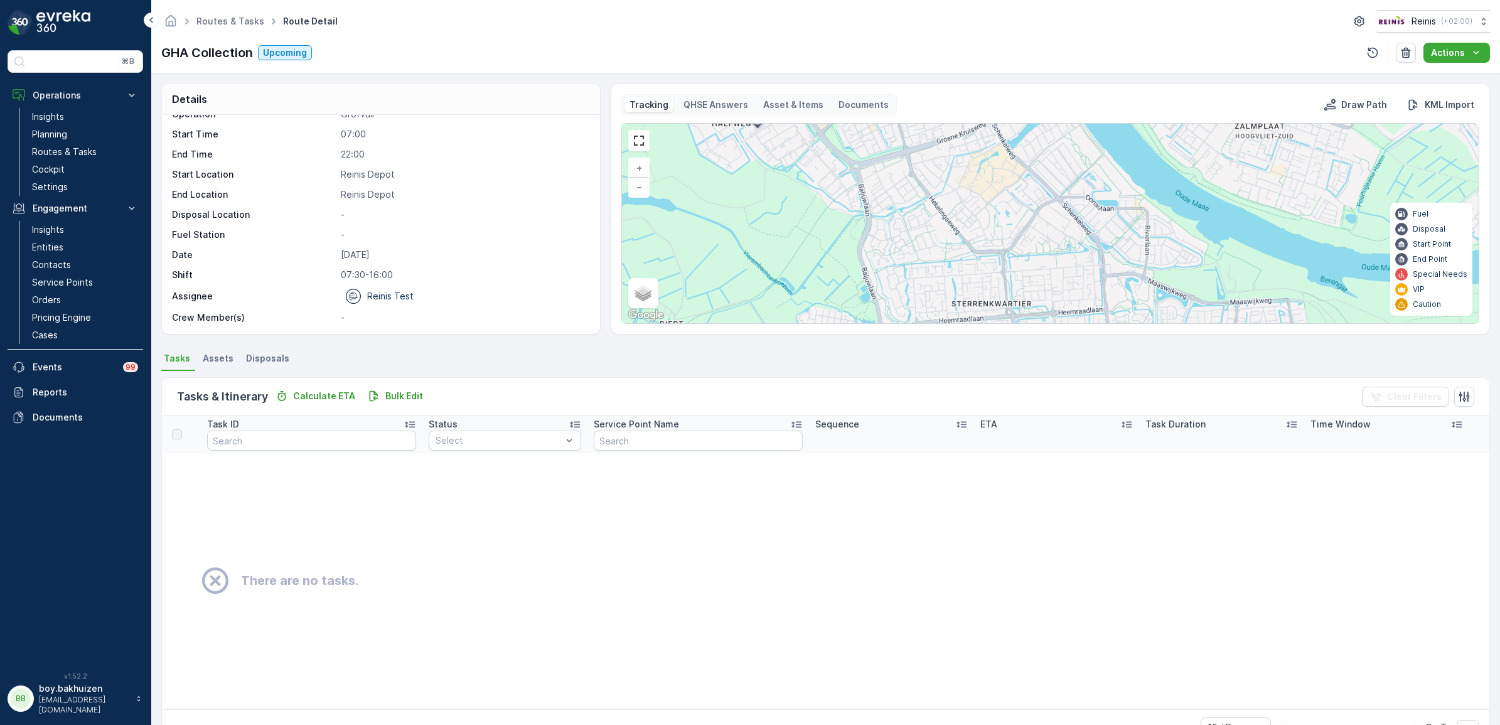
drag, startPoint x: 915, startPoint y: 223, endPoint x: 938, endPoint y: 198, distance: 34.2
click at [938, 198] on div "+ − Satellite Roadmap Terrain Hybrid Leaflet Keyboard shortcuts Map Data Map da…" at bounding box center [1050, 224] width 857 height 200
drag, startPoint x: 951, startPoint y: 259, endPoint x: 970, endPoint y: 205, distance: 57.2
click at [970, 206] on div "+ − Satellite Roadmap Terrain Hybrid Leaflet Keyboard shortcuts Map Data Map da…" at bounding box center [1050, 224] width 857 height 200
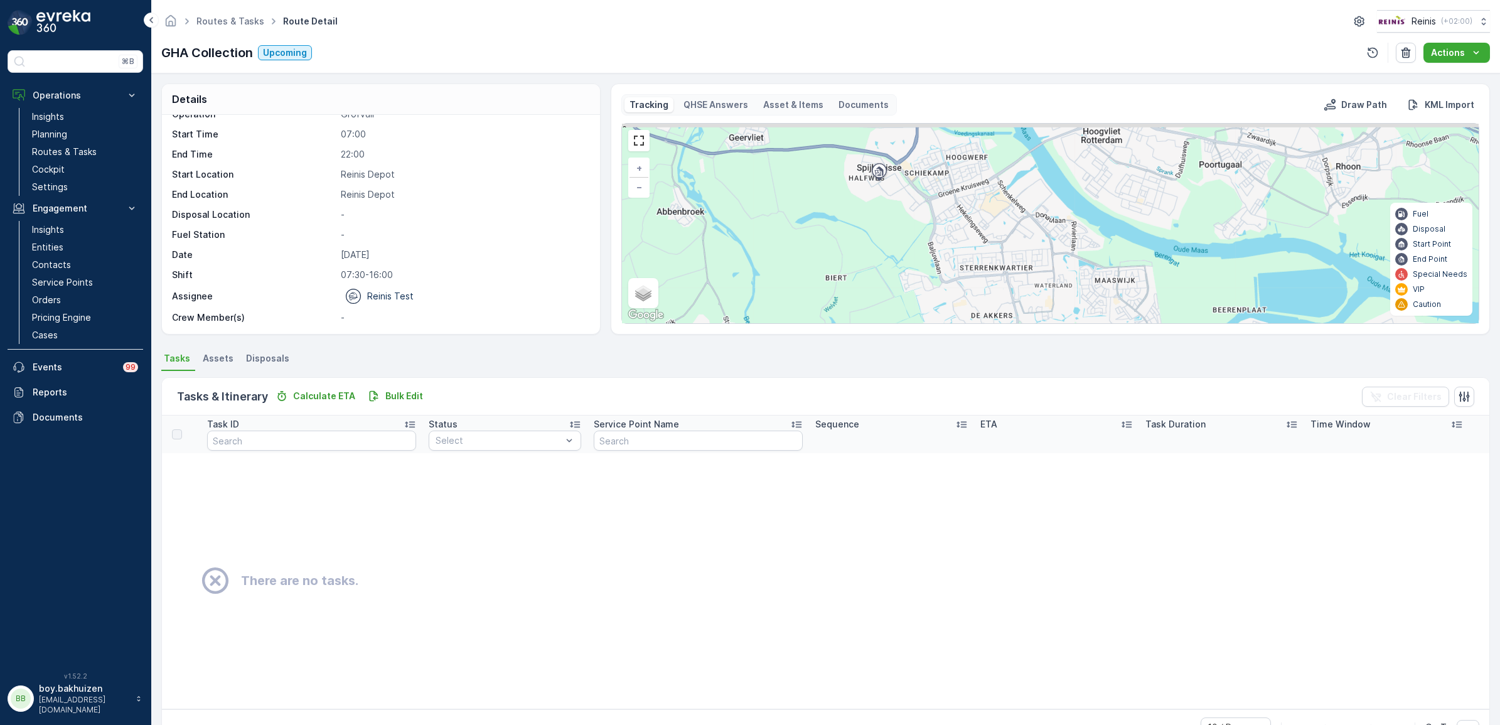
drag, startPoint x: 976, startPoint y: 223, endPoint x: 978, endPoint y: 242, distance: 18.9
click at [978, 242] on div "+ − Satellite Roadmap Terrain Hybrid Leaflet Keyboard shortcuts Map Data Map da…" at bounding box center [1050, 224] width 857 height 200
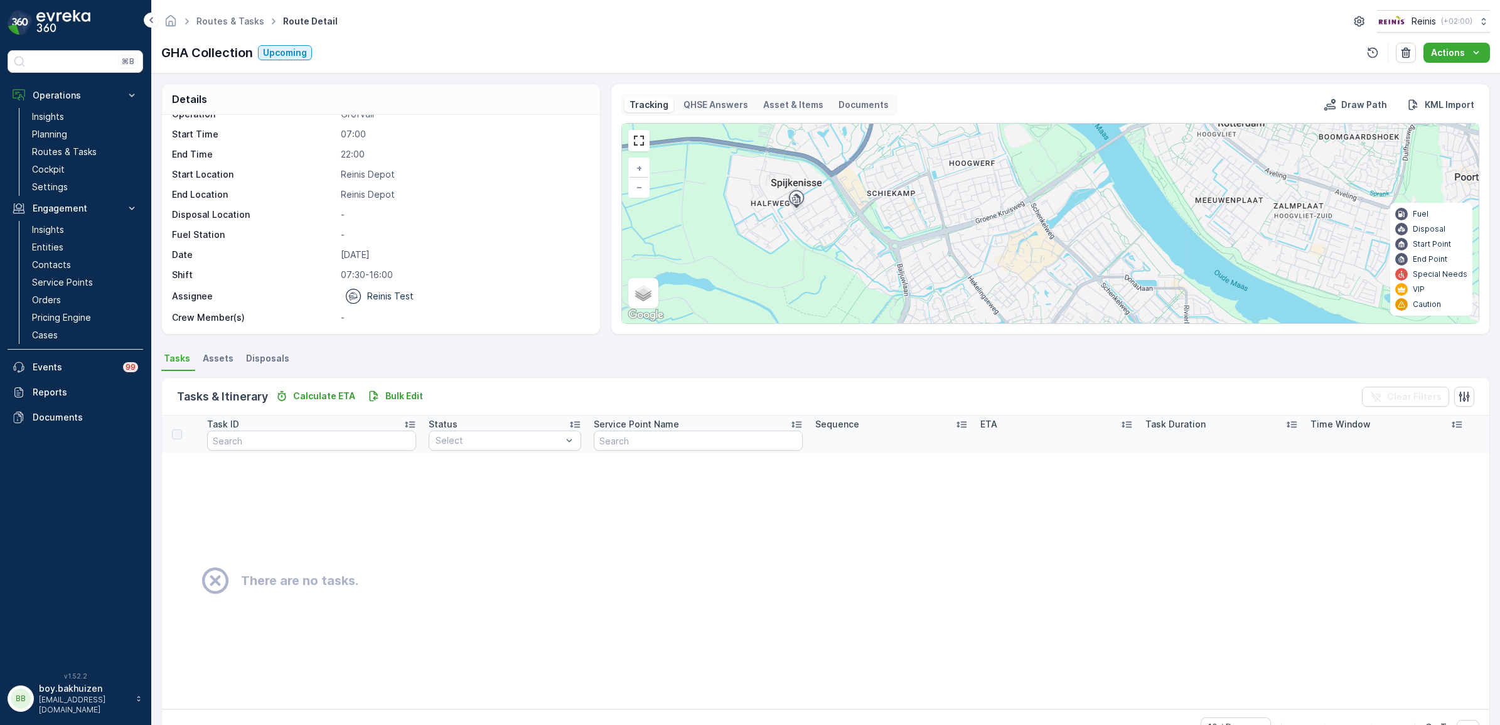
drag, startPoint x: 944, startPoint y: 269, endPoint x: 948, endPoint y: 276, distance: 8.4
click at [948, 276] on div "+ − Satellite Roadmap Terrain Hybrid Leaflet Keyboard shortcuts Map Data Map da…" at bounding box center [1050, 224] width 857 height 200
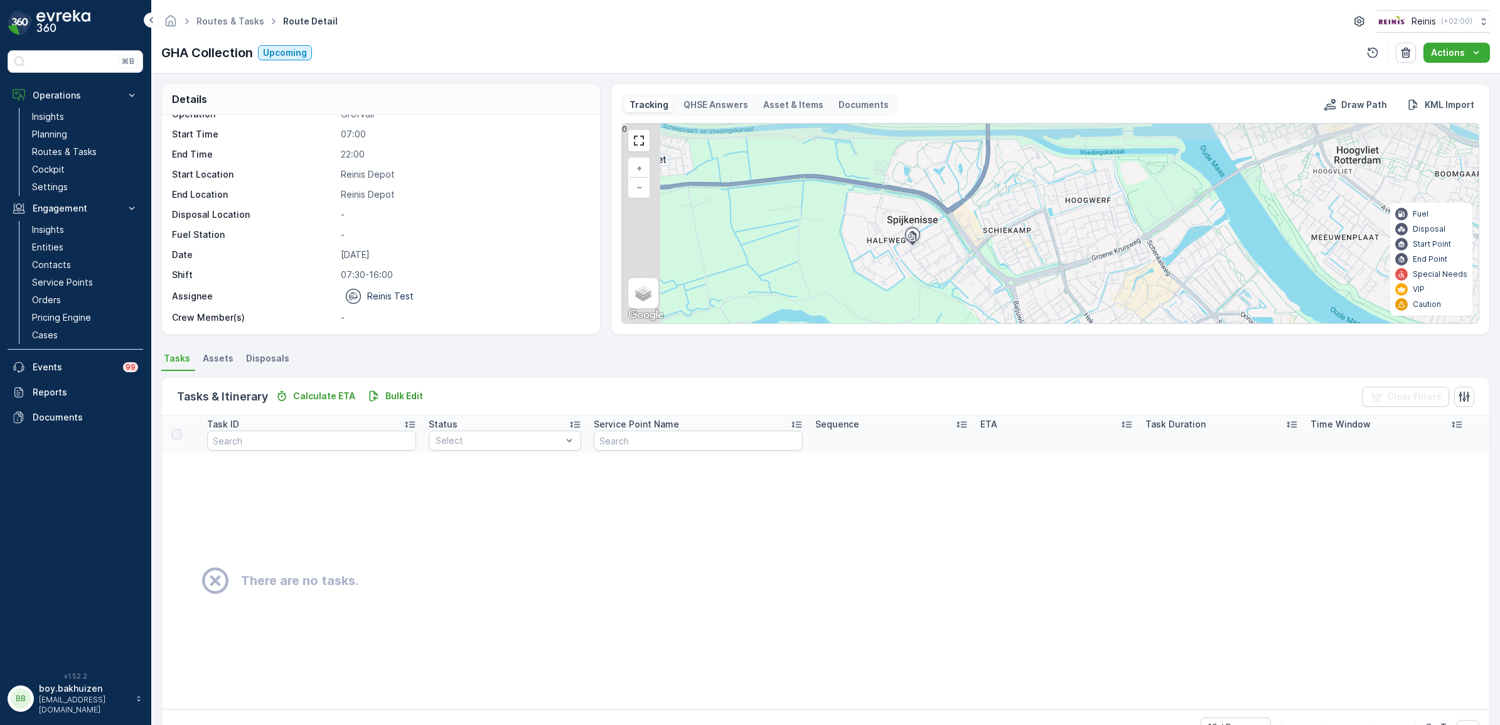
drag, startPoint x: 926, startPoint y: 227, endPoint x: 1036, endPoint y: 252, distance: 113.3
click at [1036, 252] on div "+ − Satellite Roadmap Terrain Hybrid Leaflet Keyboard shortcuts Map Data Map da…" at bounding box center [1050, 224] width 857 height 200
click at [1482, 60] on button "Actions" at bounding box center [1456, 53] width 67 height 20
click at [1482, 58] on icon "Actions" at bounding box center [1476, 52] width 13 height 13
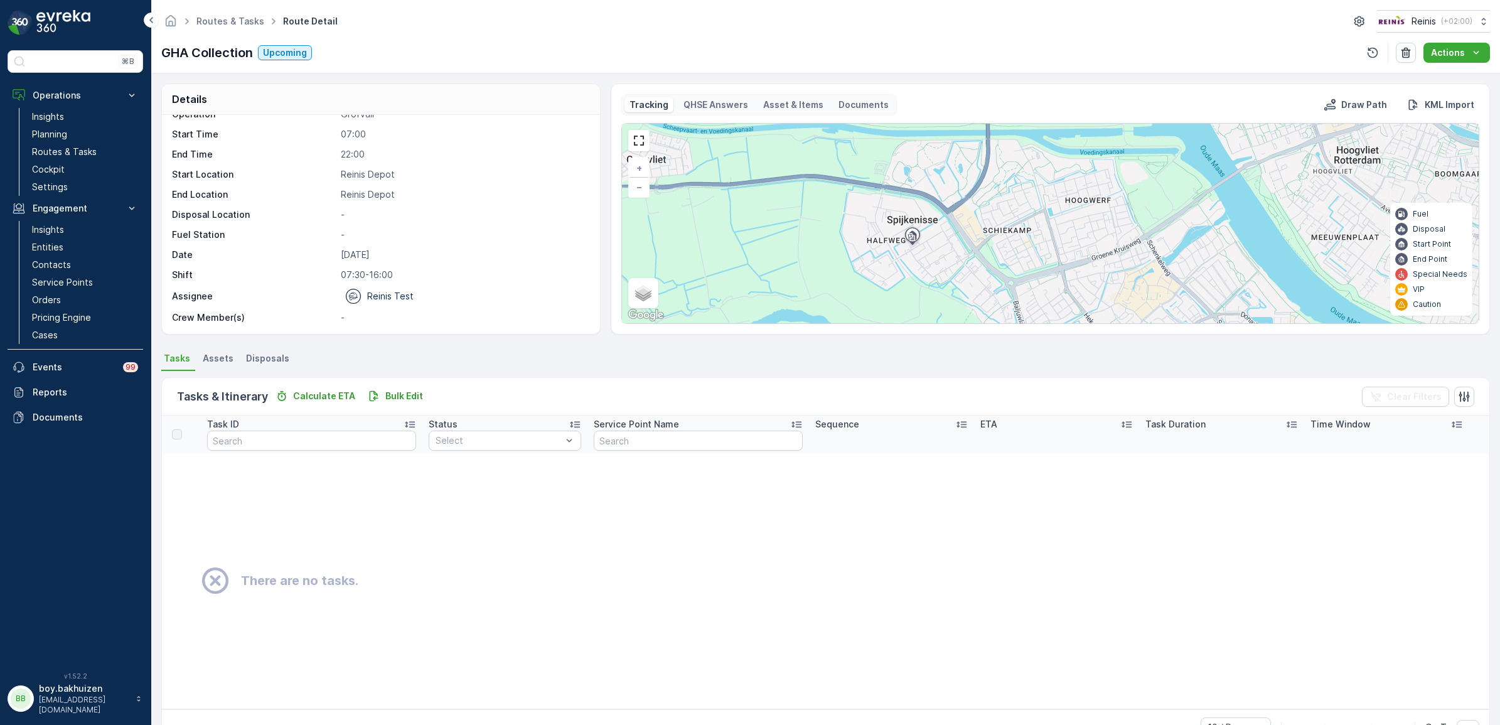
click at [1324, 557] on td "There are no tasks." at bounding box center [825, 580] width 1327 height 255
click at [223, 356] on span "Assets" at bounding box center [218, 358] width 31 height 13
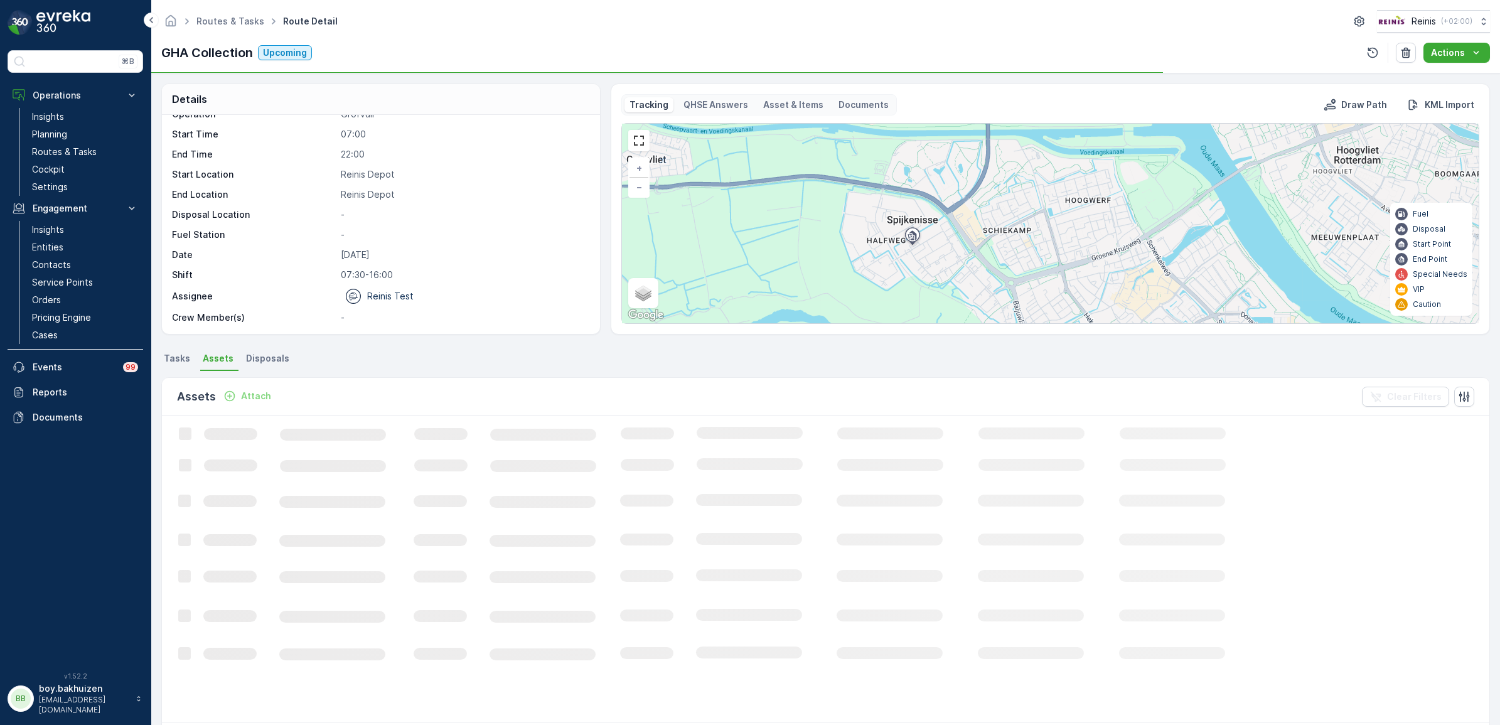
click at [260, 355] on span "Disposals" at bounding box center [267, 358] width 43 height 13
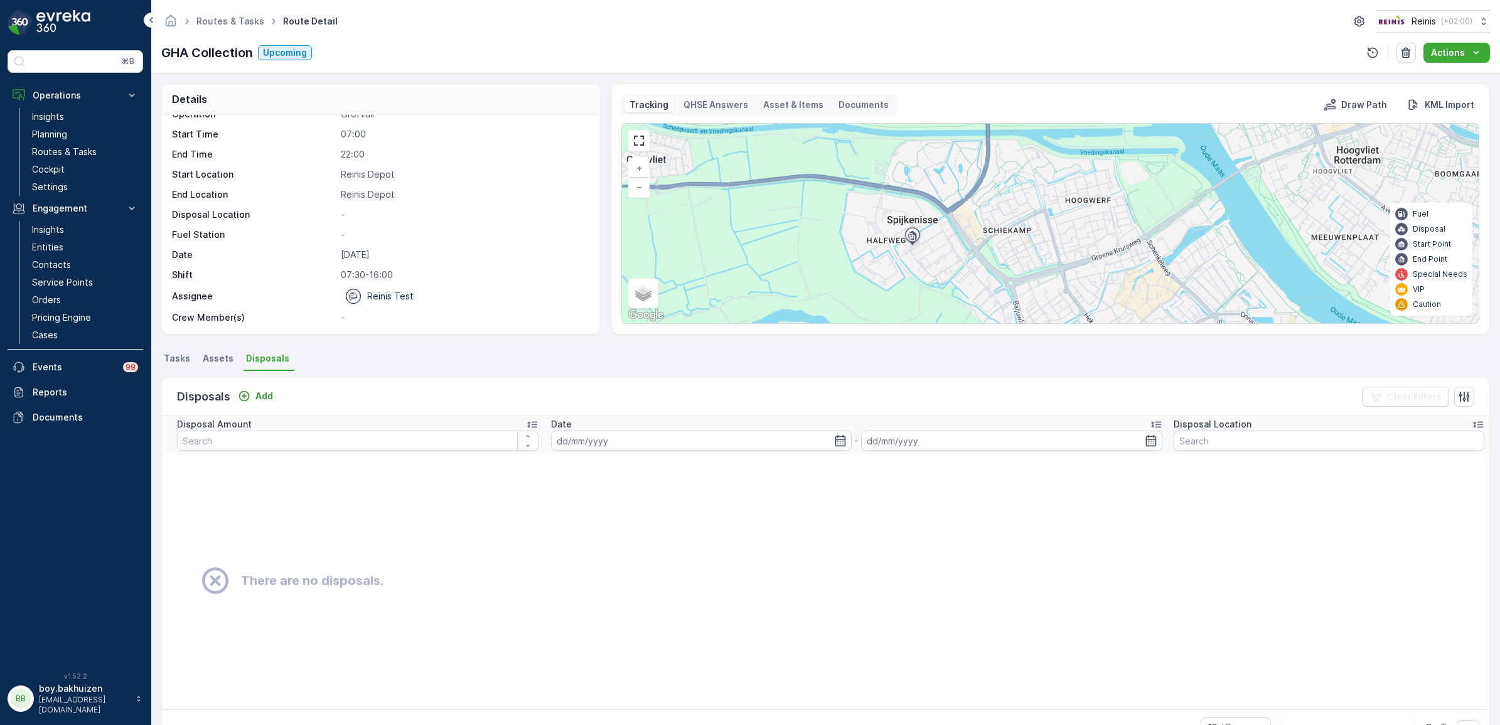
click at [220, 353] on span "Assets" at bounding box center [218, 358] width 31 height 13
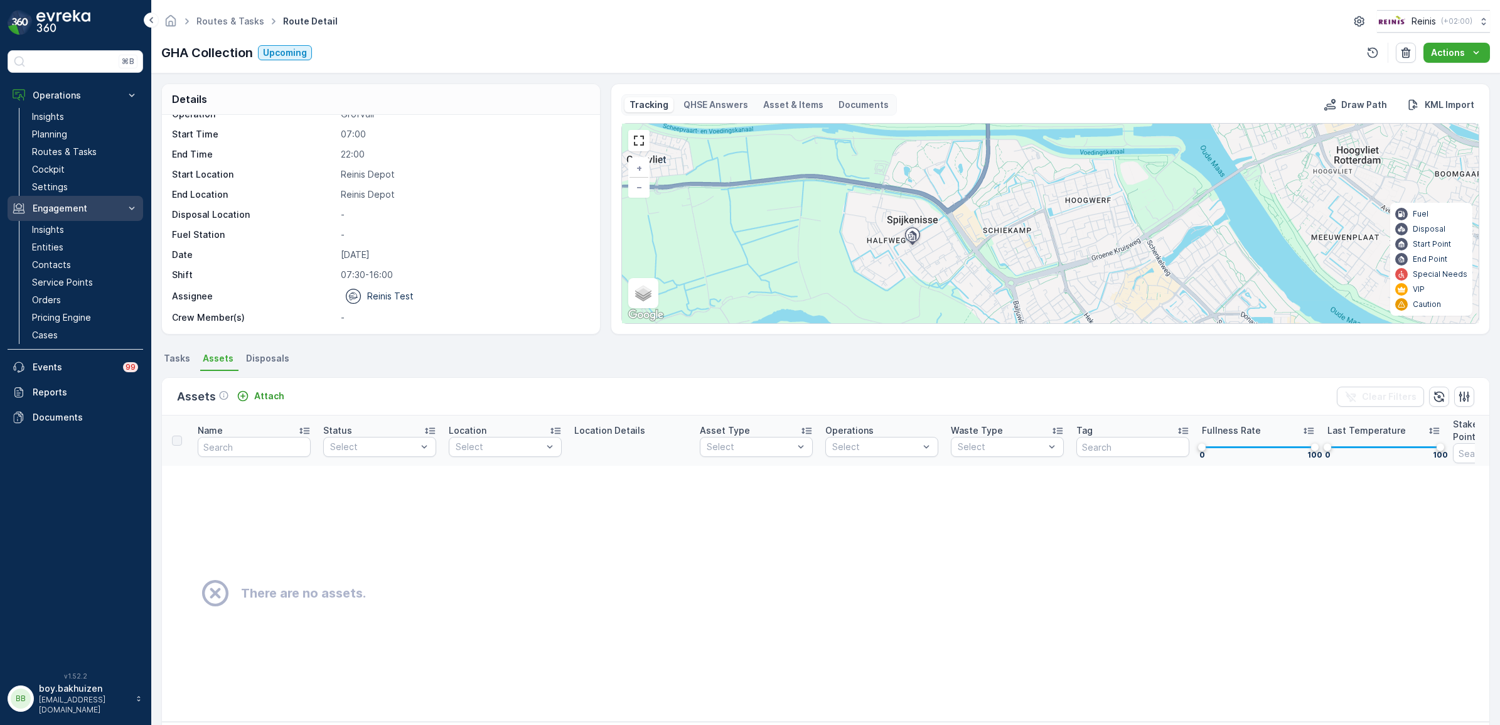
click at [62, 203] on p "Engagement" at bounding box center [75, 208] width 85 height 13
click at [55, 86] on button "Operations" at bounding box center [76, 95] width 136 height 25
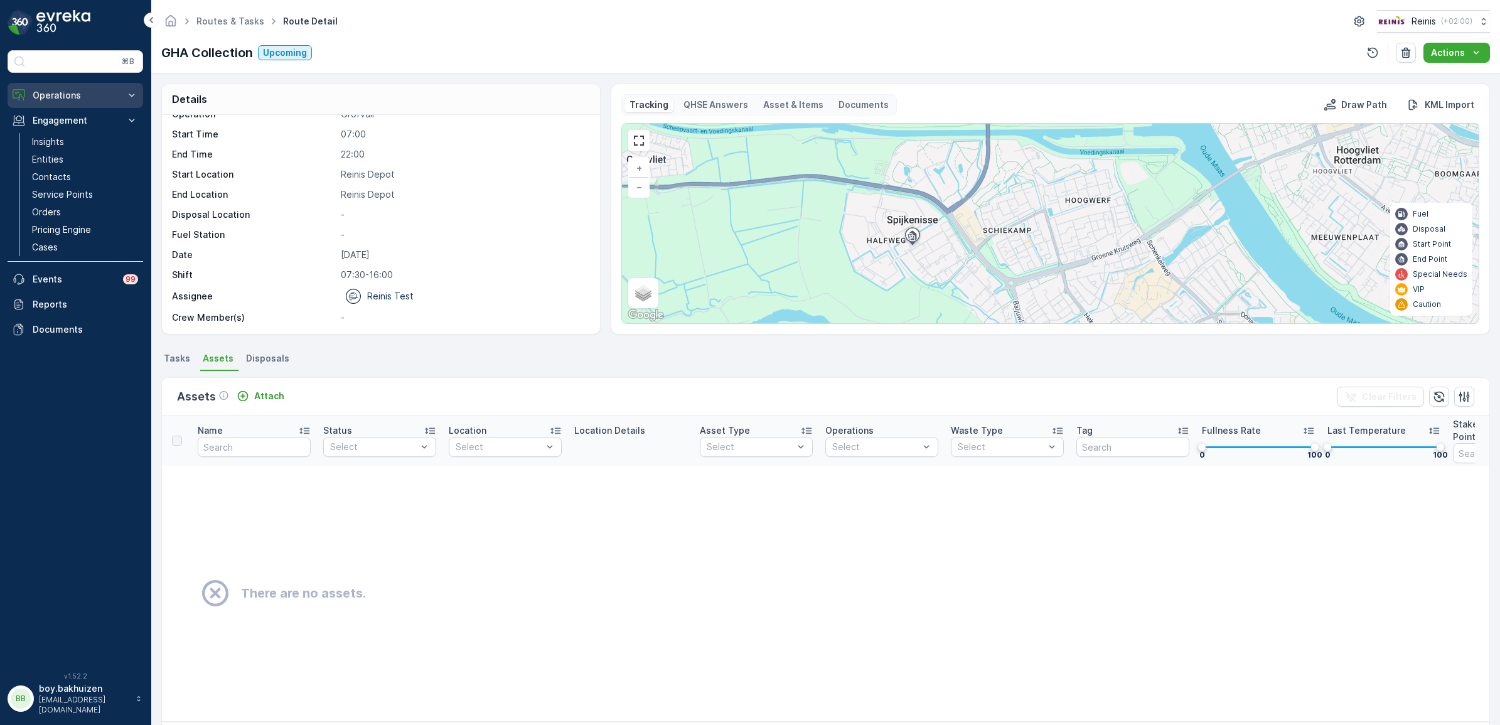
click at [55, 86] on button "Operations" at bounding box center [76, 95] width 136 height 25
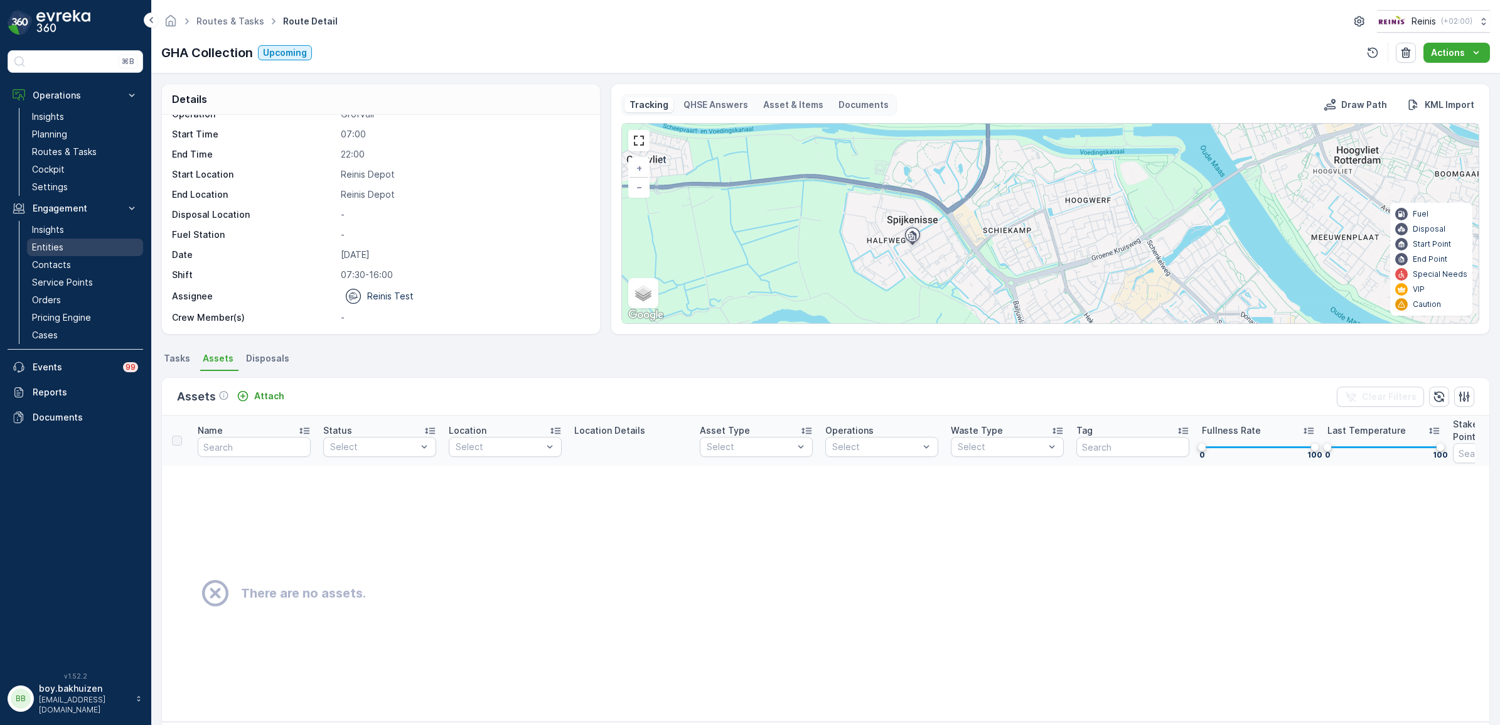
click at [41, 253] on p "Entities" at bounding box center [47, 247] width 31 height 13
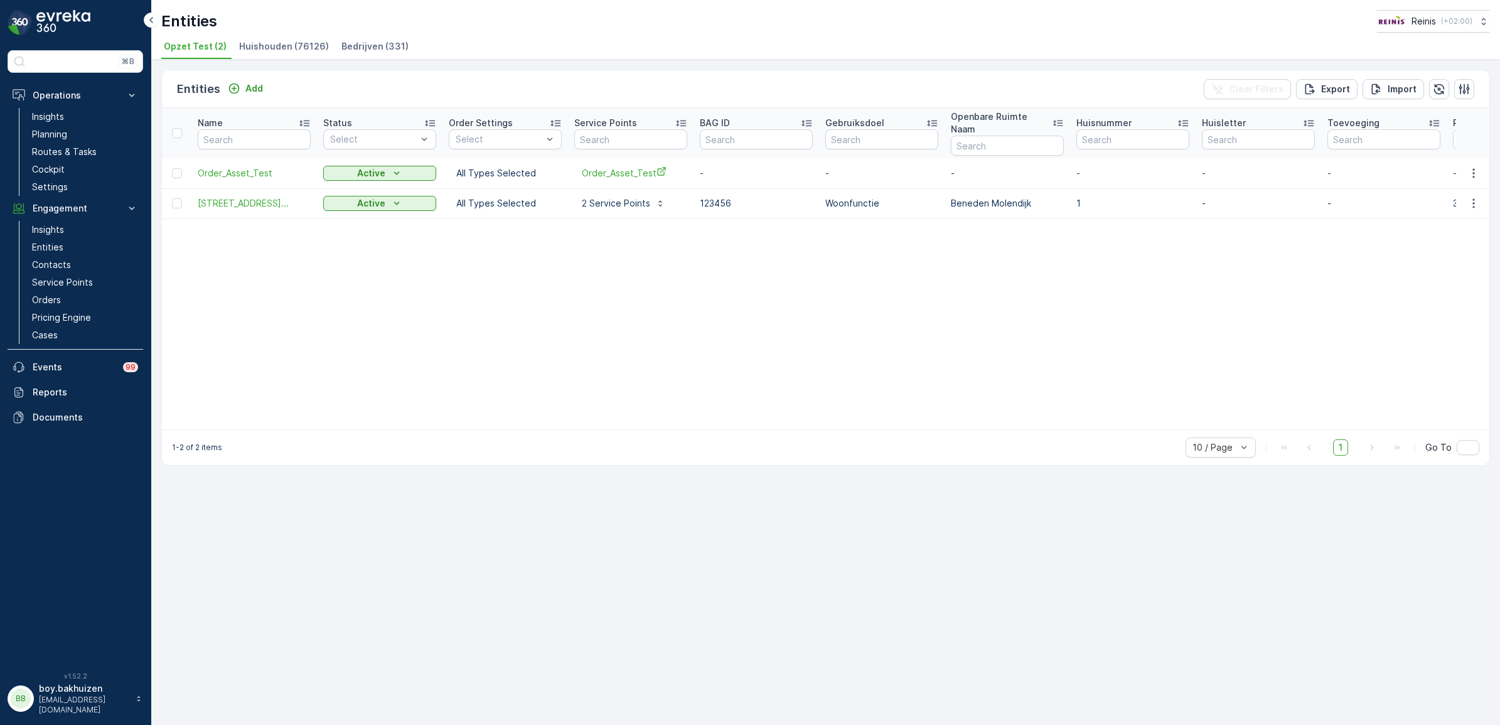
click at [352, 41] on span "Bedrijven (331)" at bounding box center [374, 46] width 67 height 13
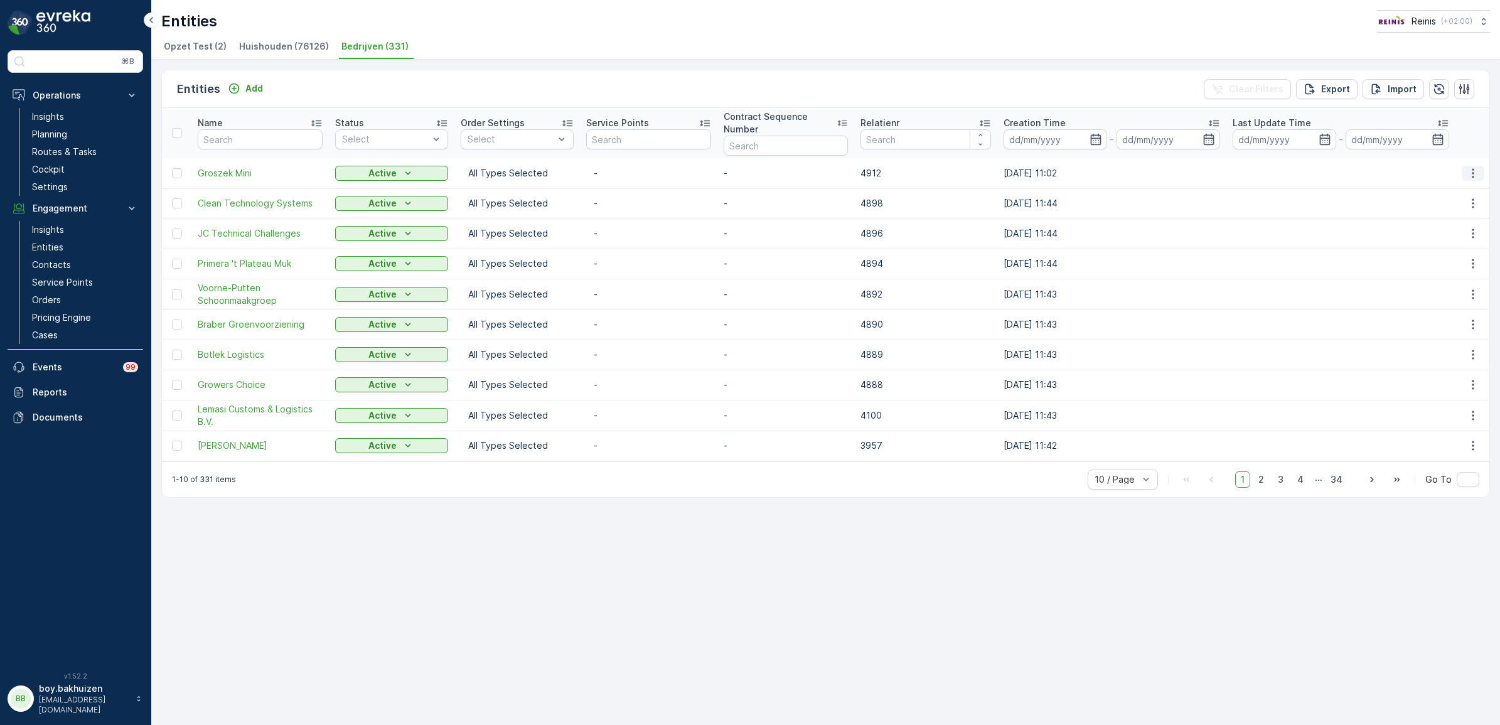
click at [1472, 176] on icon "button" at bounding box center [1473, 173] width 13 height 13
click at [1435, 209] on span "Edit Entity" at bounding box center [1429, 209] width 43 height 13
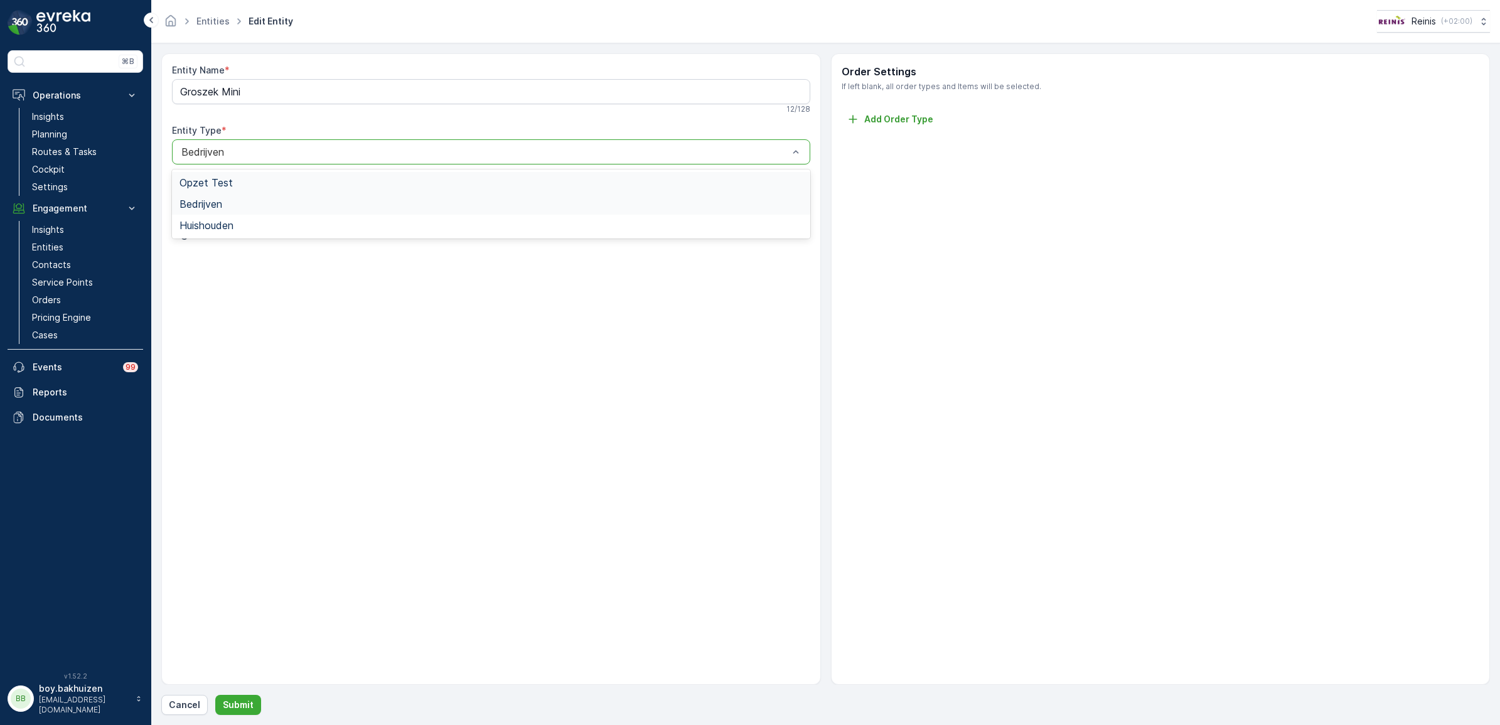
click at [363, 155] on div at bounding box center [484, 151] width 609 height 11
click at [215, 17] on link "Entities" at bounding box center [212, 21] width 33 height 11
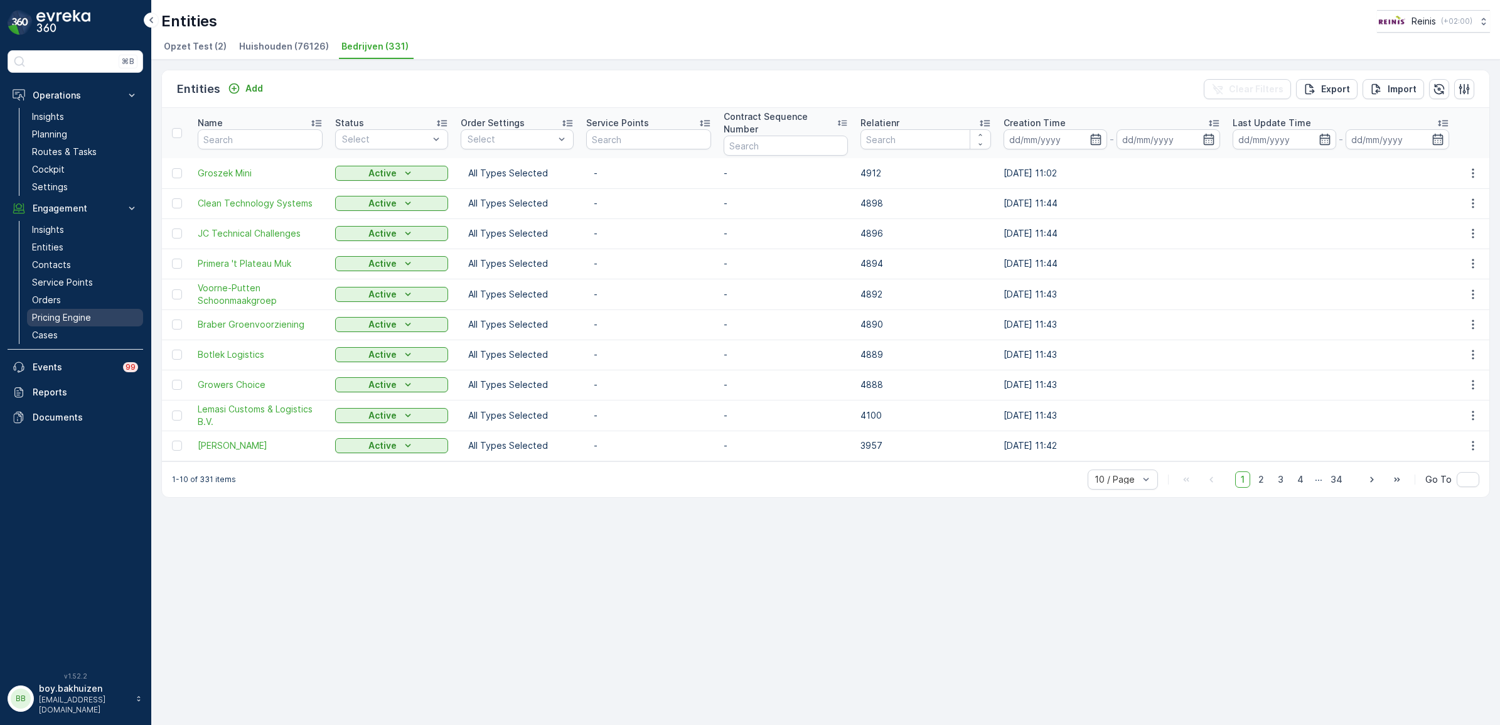
click at [50, 318] on p "Pricing Engine" at bounding box center [61, 317] width 59 height 13
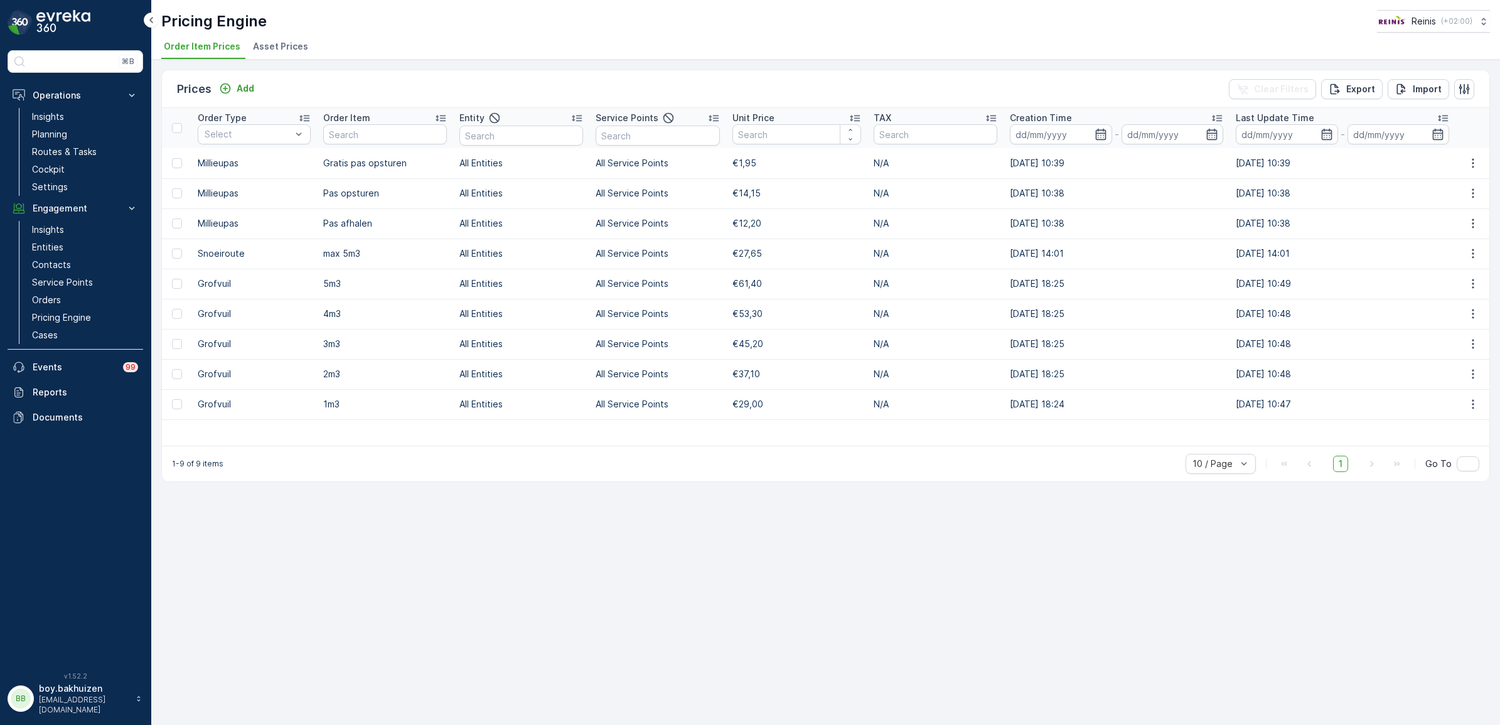
click at [299, 49] on span "Asset Prices" at bounding box center [280, 46] width 55 height 13
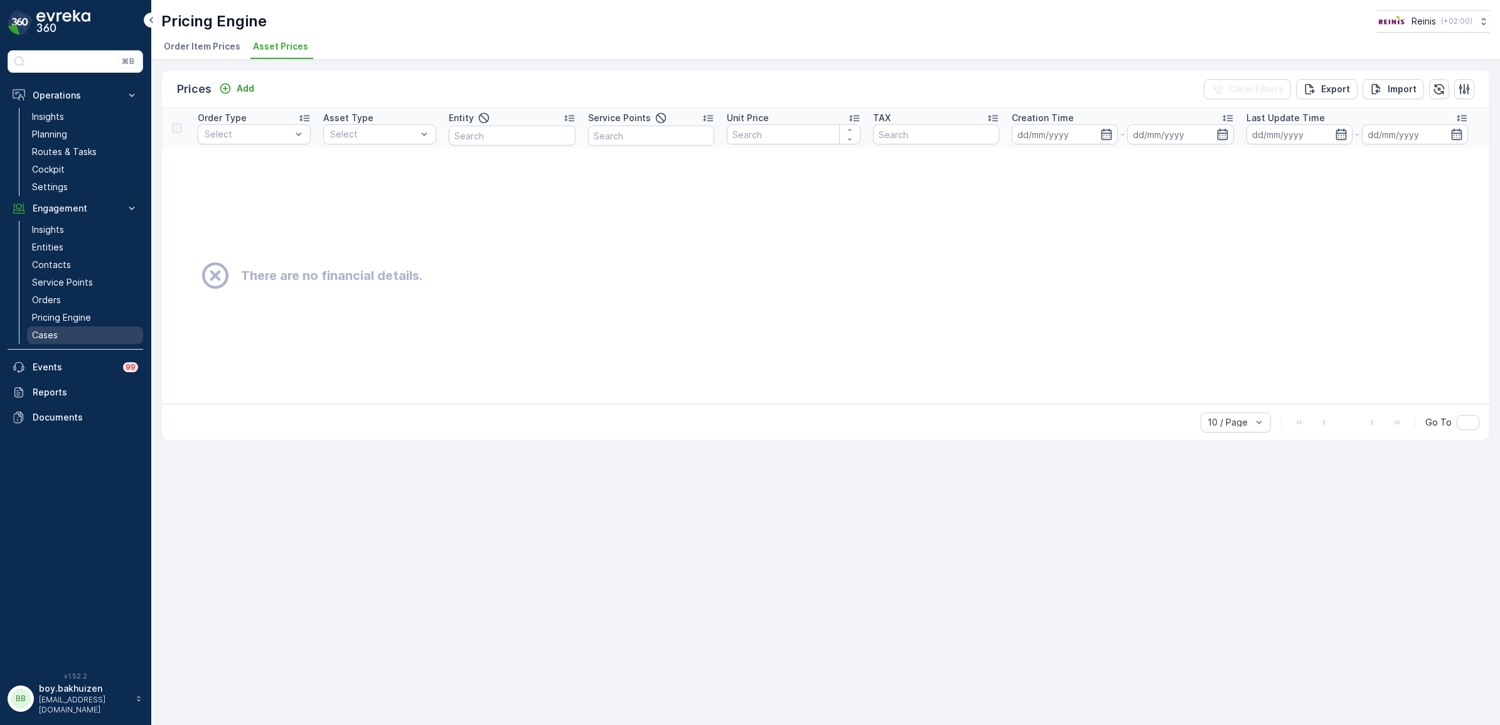
click at [57, 337] on p "Cases" at bounding box center [45, 335] width 26 height 13
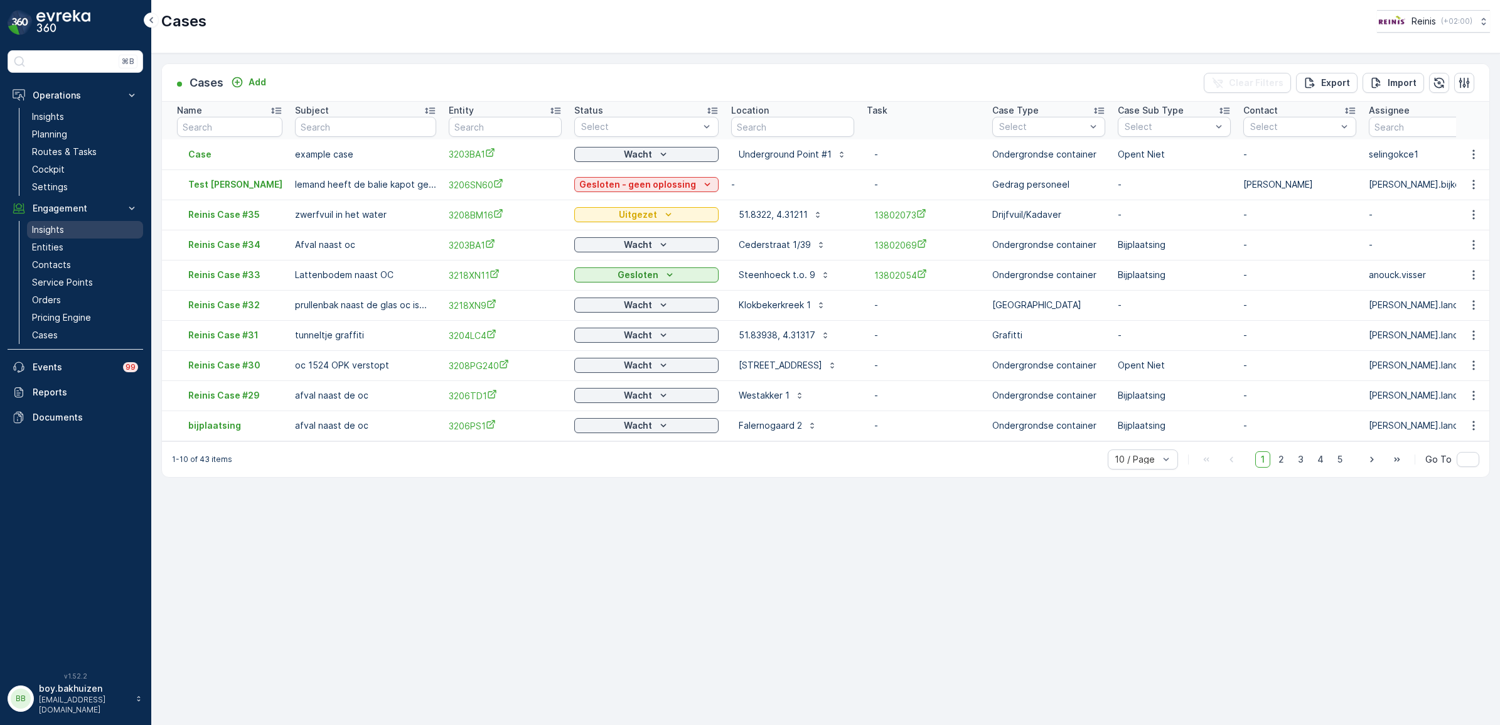
click at [58, 233] on p "Insights" at bounding box center [48, 229] width 32 height 13
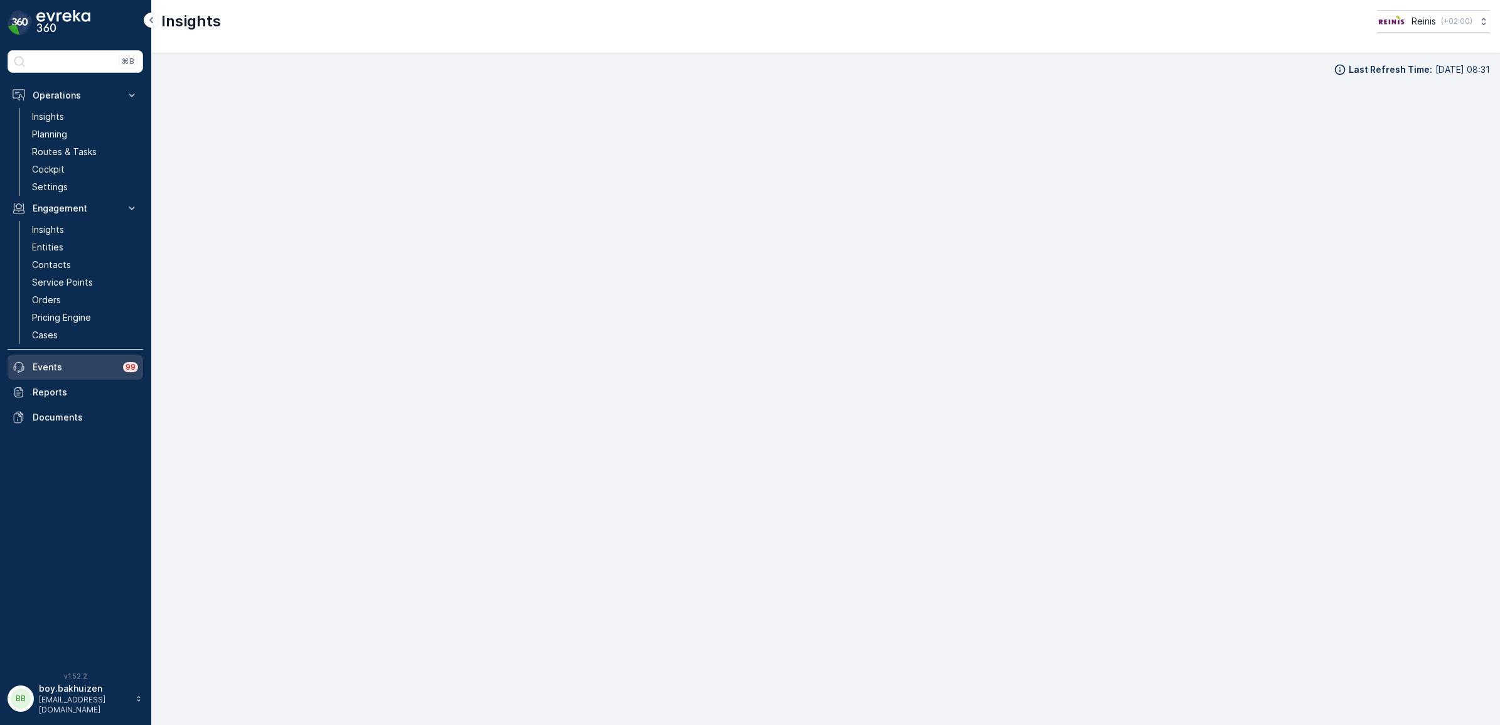
click at [41, 368] on p "Events" at bounding box center [74, 367] width 83 height 13
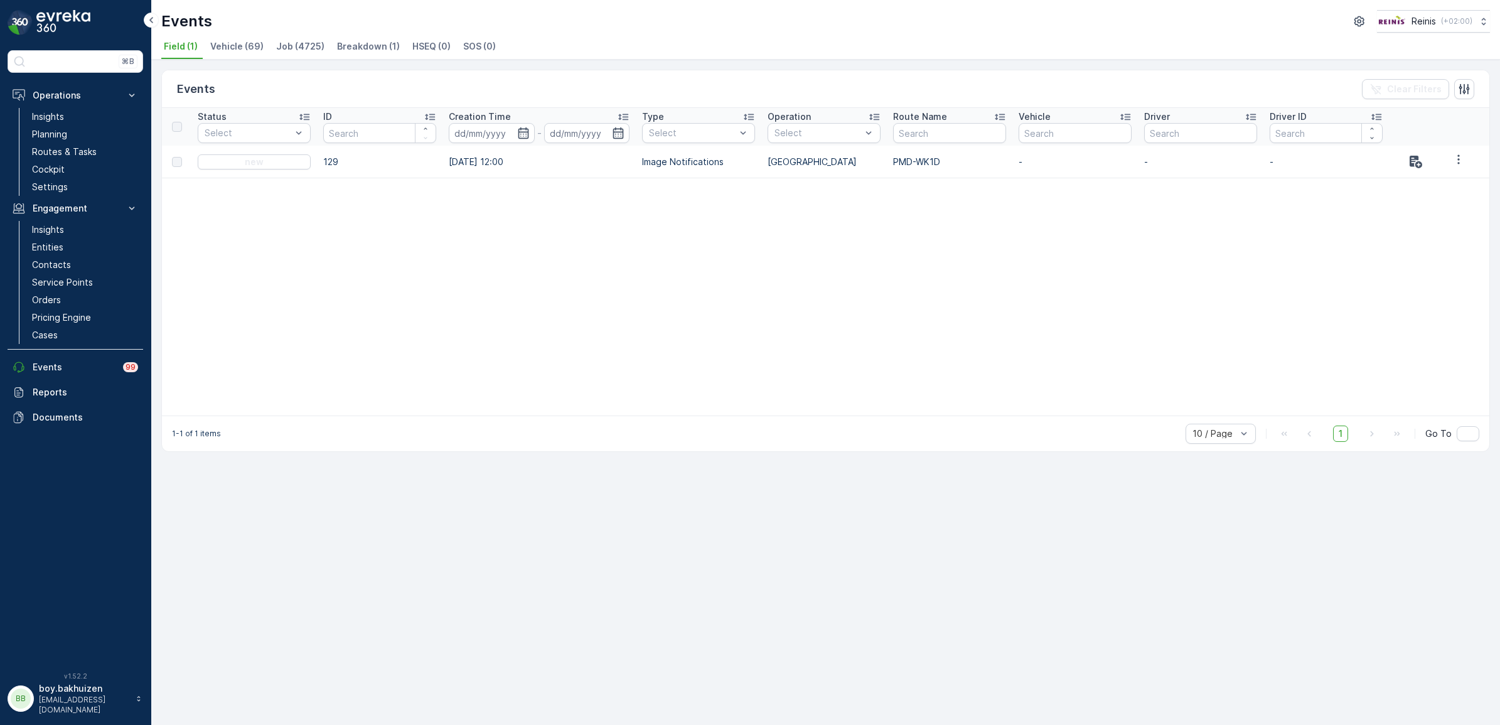
click at [256, 47] on span "Vehicle (69)" at bounding box center [236, 46] width 53 height 13
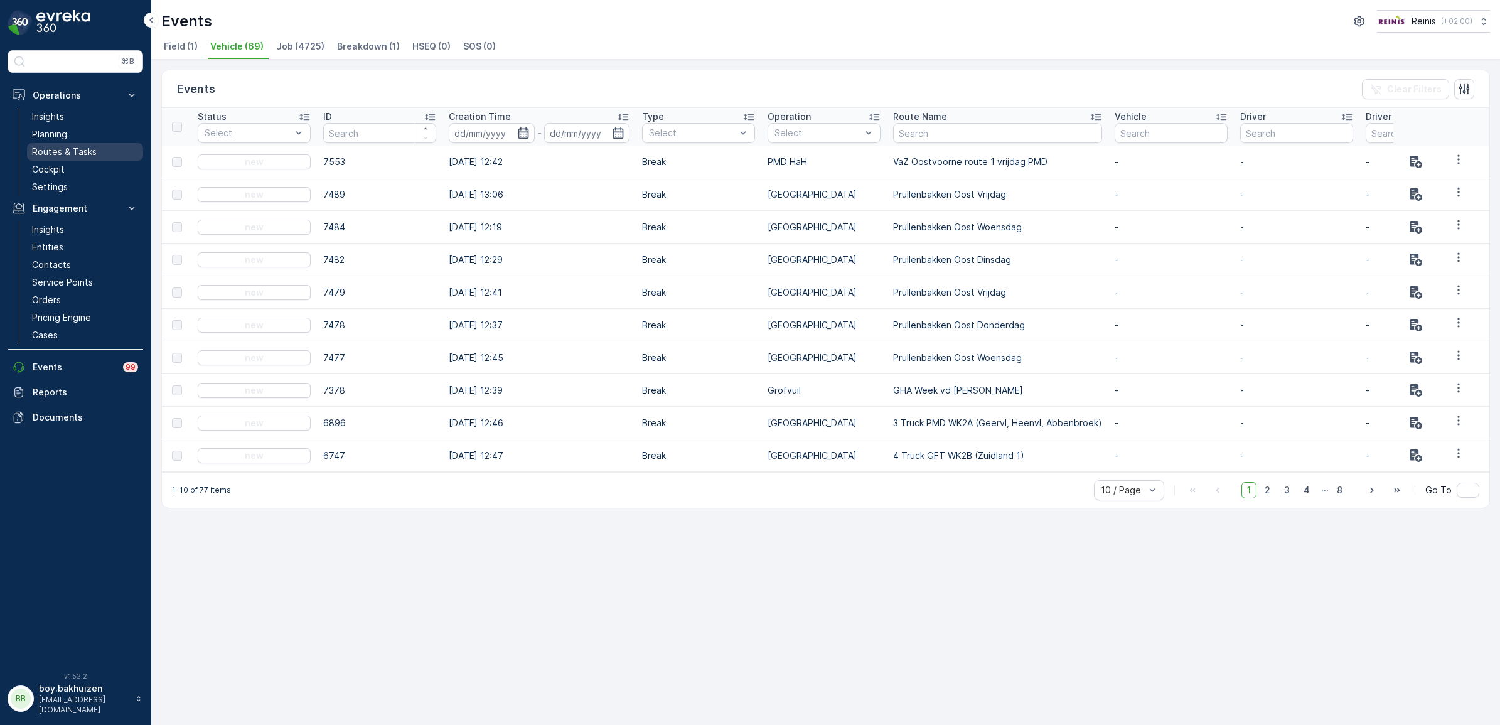
click at [63, 151] on p "Routes & Tasks" at bounding box center [64, 152] width 65 height 13
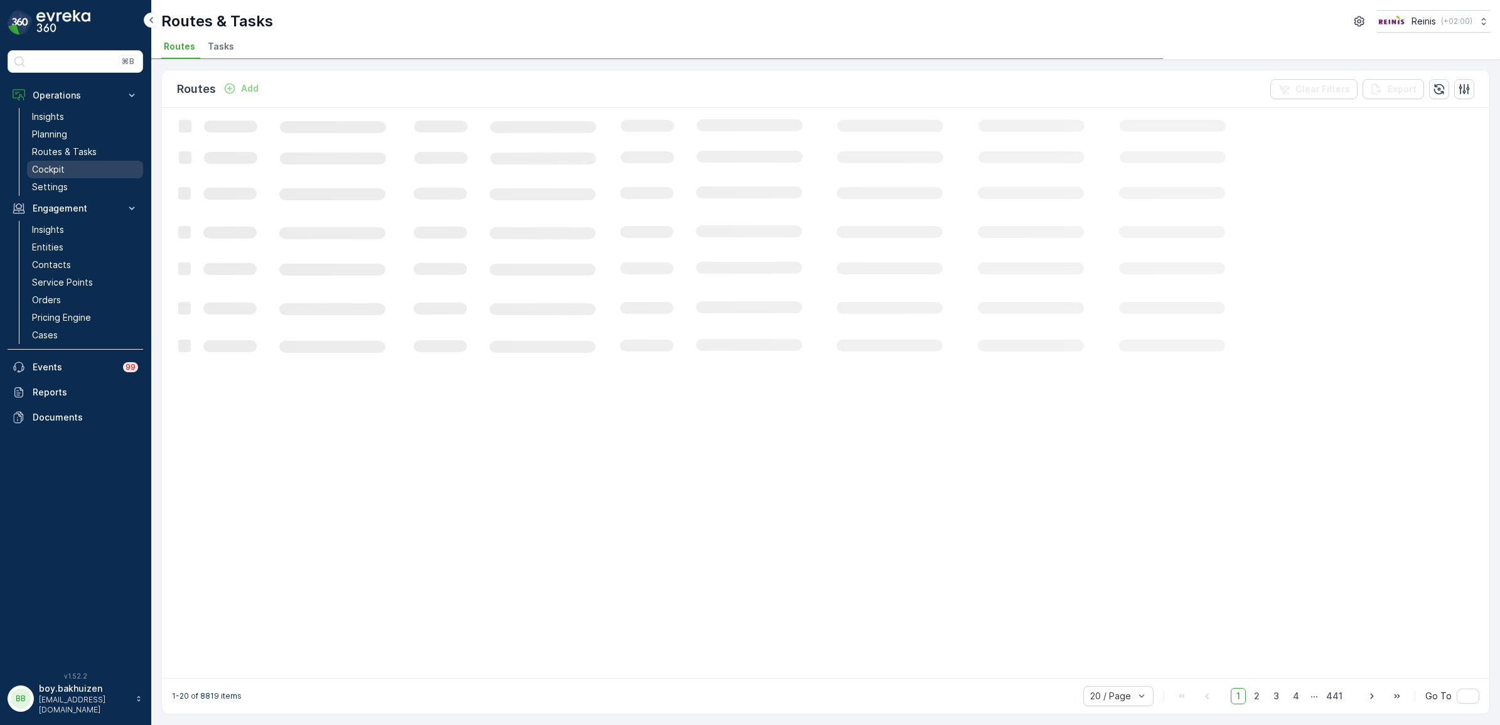
click at [47, 170] on p "Cockpit" at bounding box center [48, 169] width 33 height 13
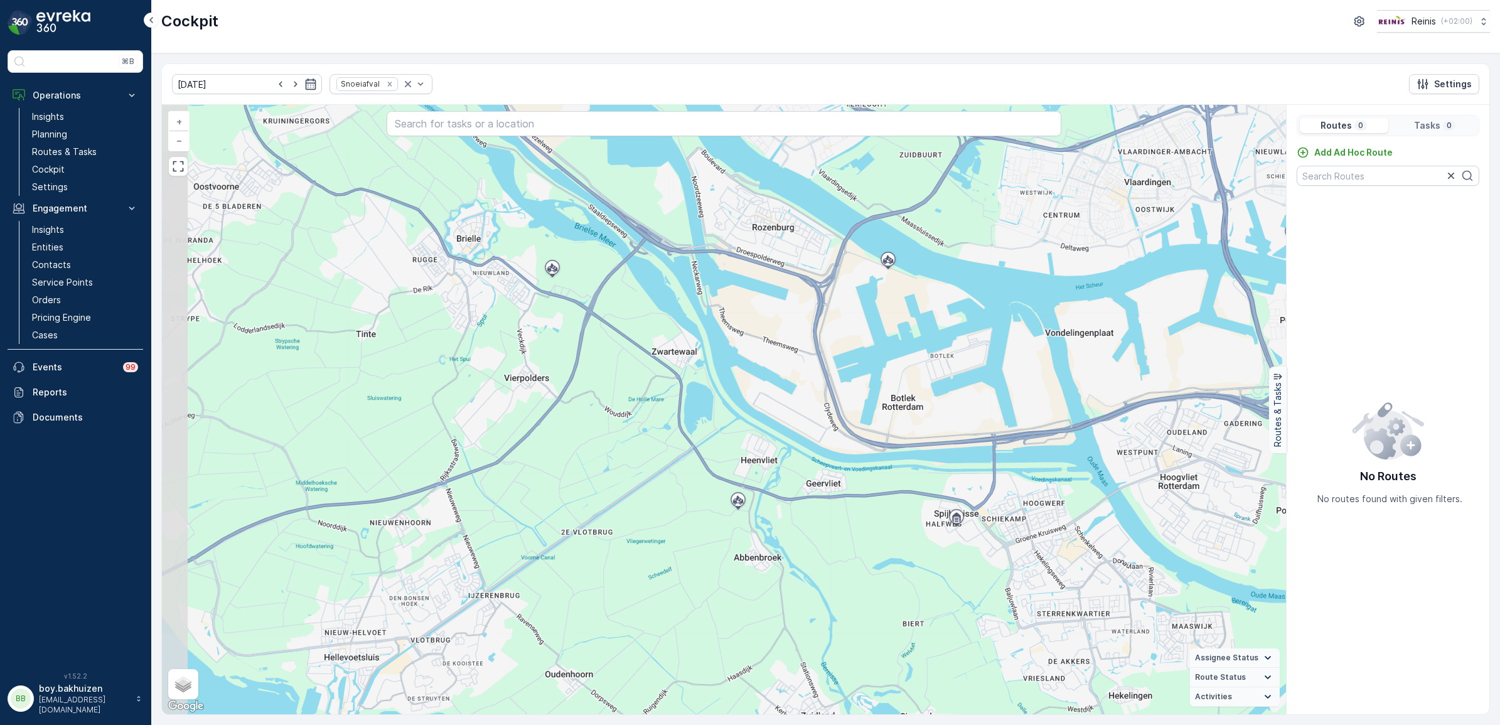
drag, startPoint x: 487, startPoint y: 484, endPoint x: 638, endPoint y: 331, distance: 214.3
click at [638, 331] on div "+ − Satellite Roadmap Terrain Hybrid Leaflet Keyboard shortcuts Map Data Map da…" at bounding box center [724, 409] width 1124 height 609
